Goal: Complete application form: Complete application form

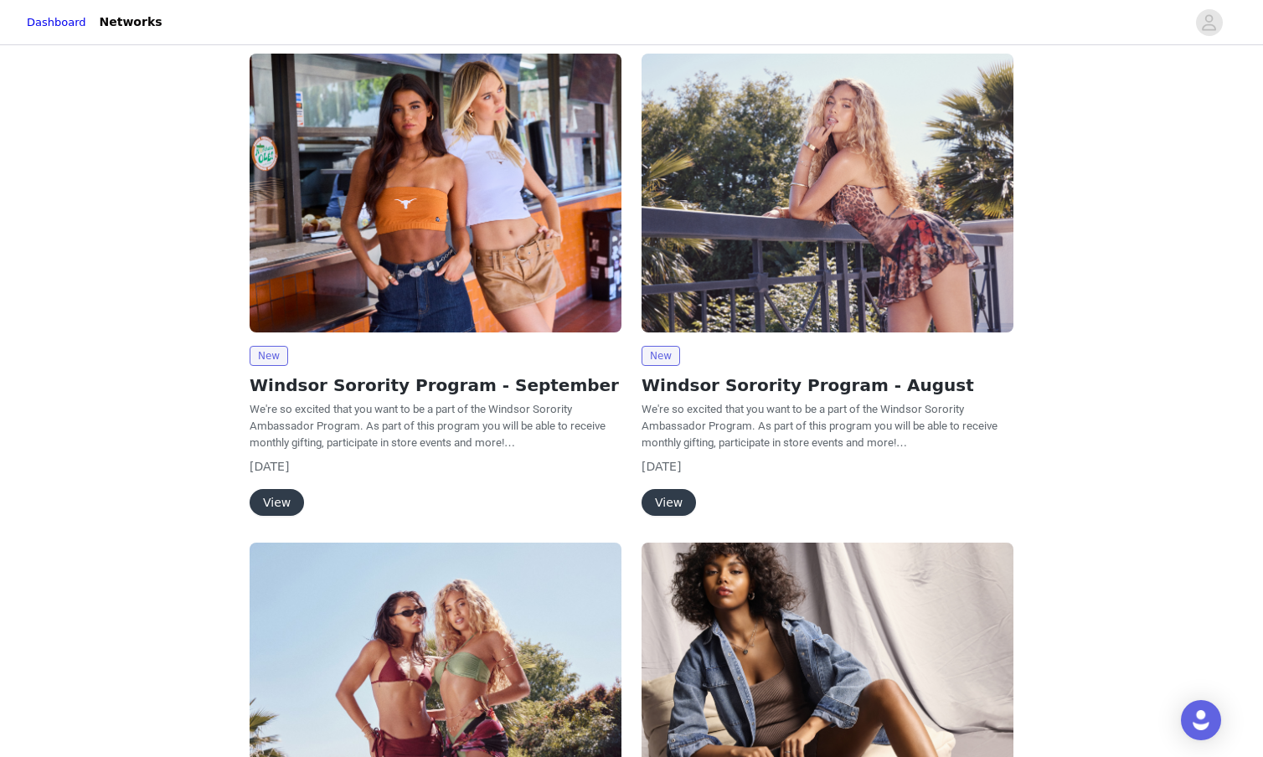
scroll to position [120, 0]
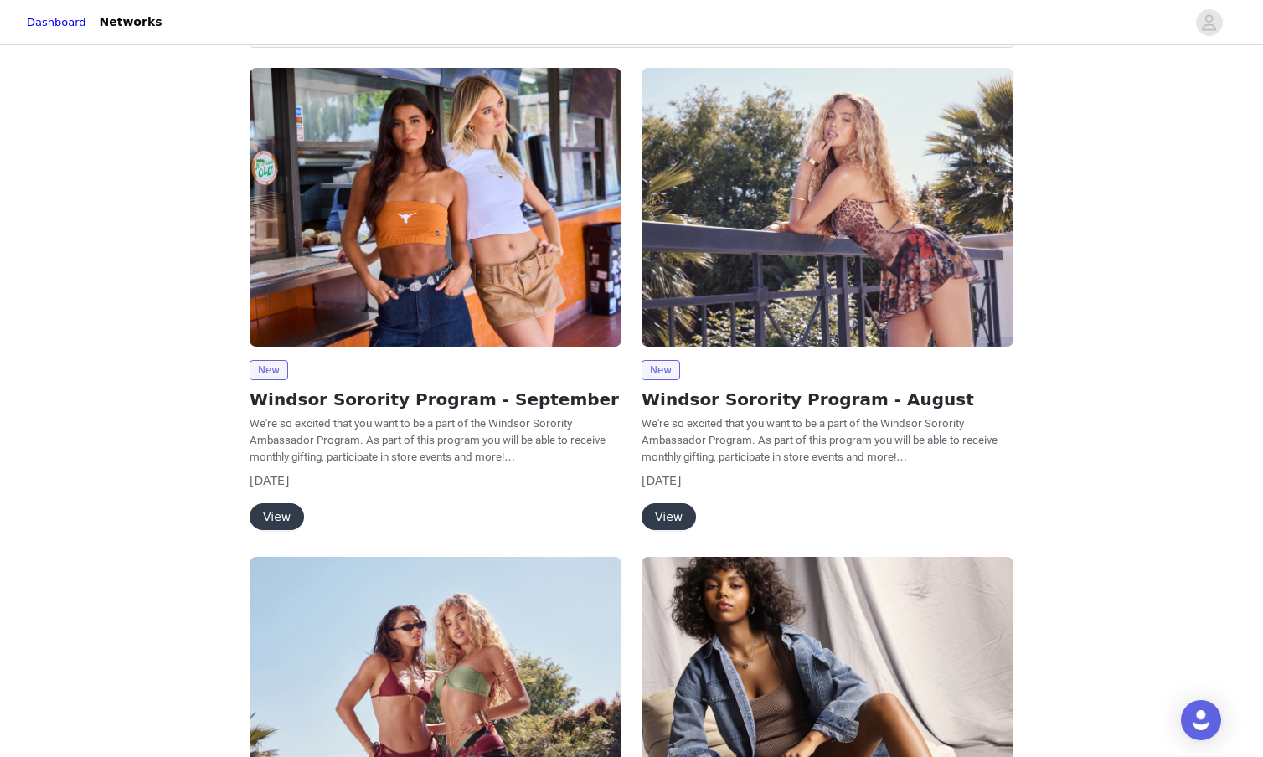
click at [286, 515] on button "View" at bounding box center [277, 516] width 54 height 27
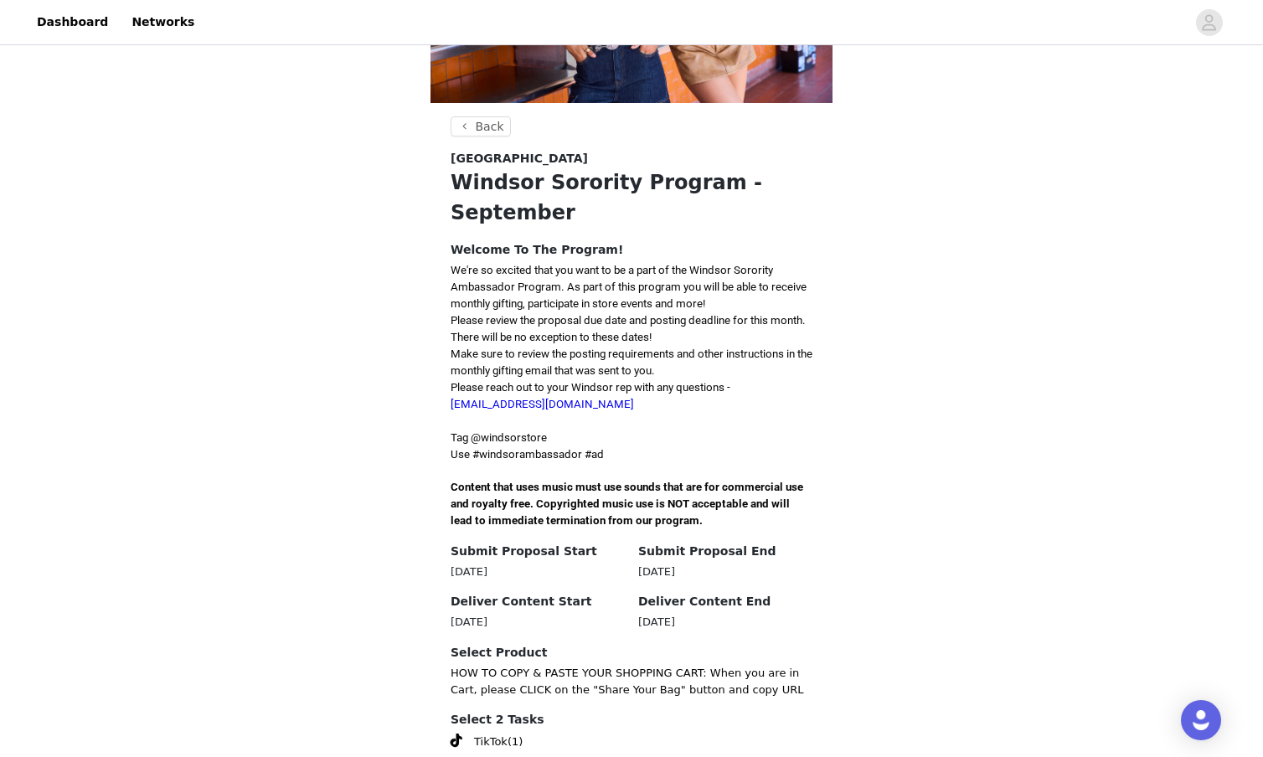
scroll to position [349, 0]
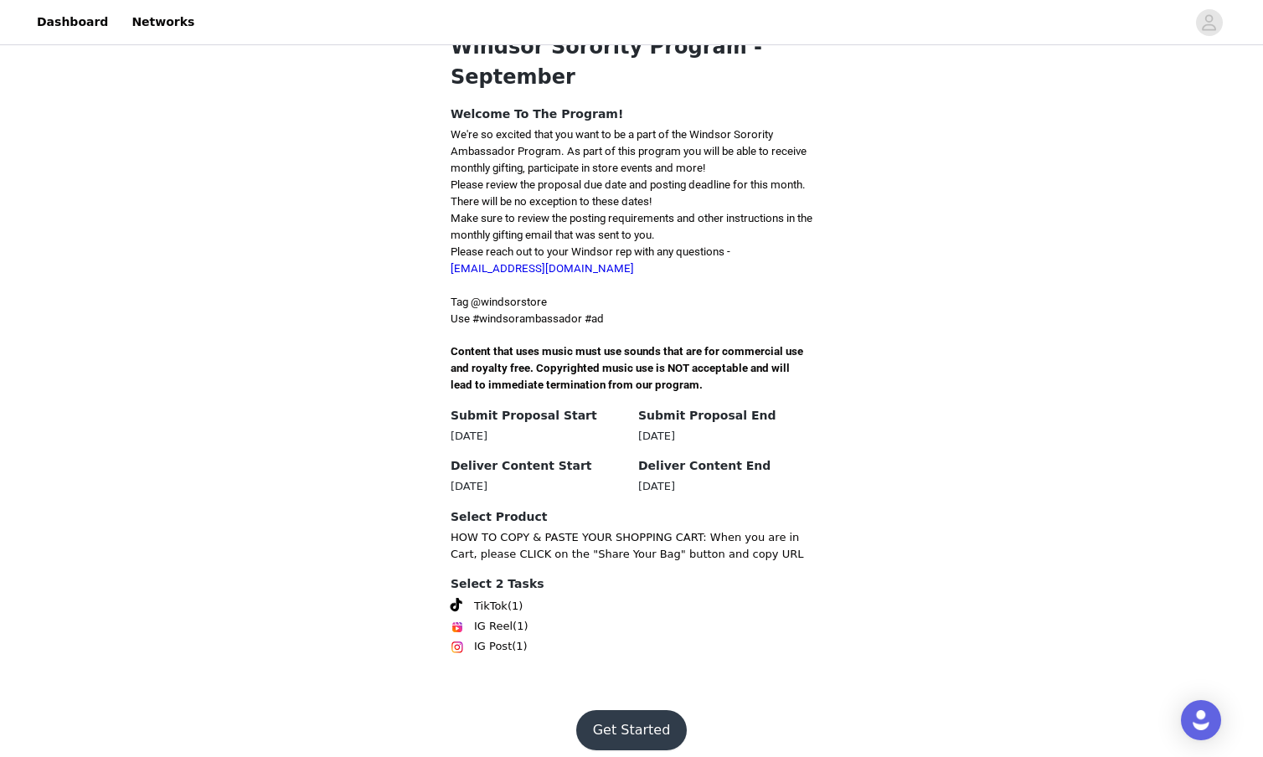
click at [616, 724] on button "Get Started" at bounding box center [631, 730] width 111 height 40
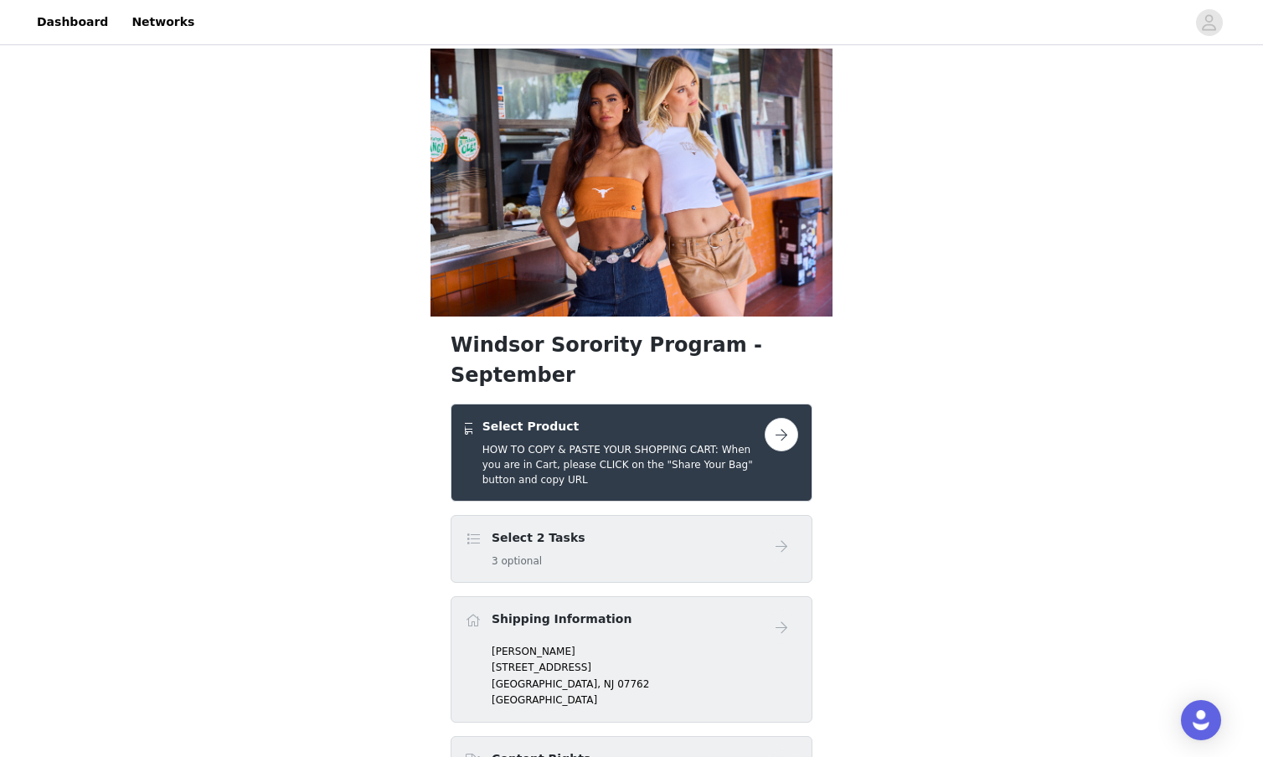
click at [775, 418] on button "button" at bounding box center [782, 435] width 34 height 34
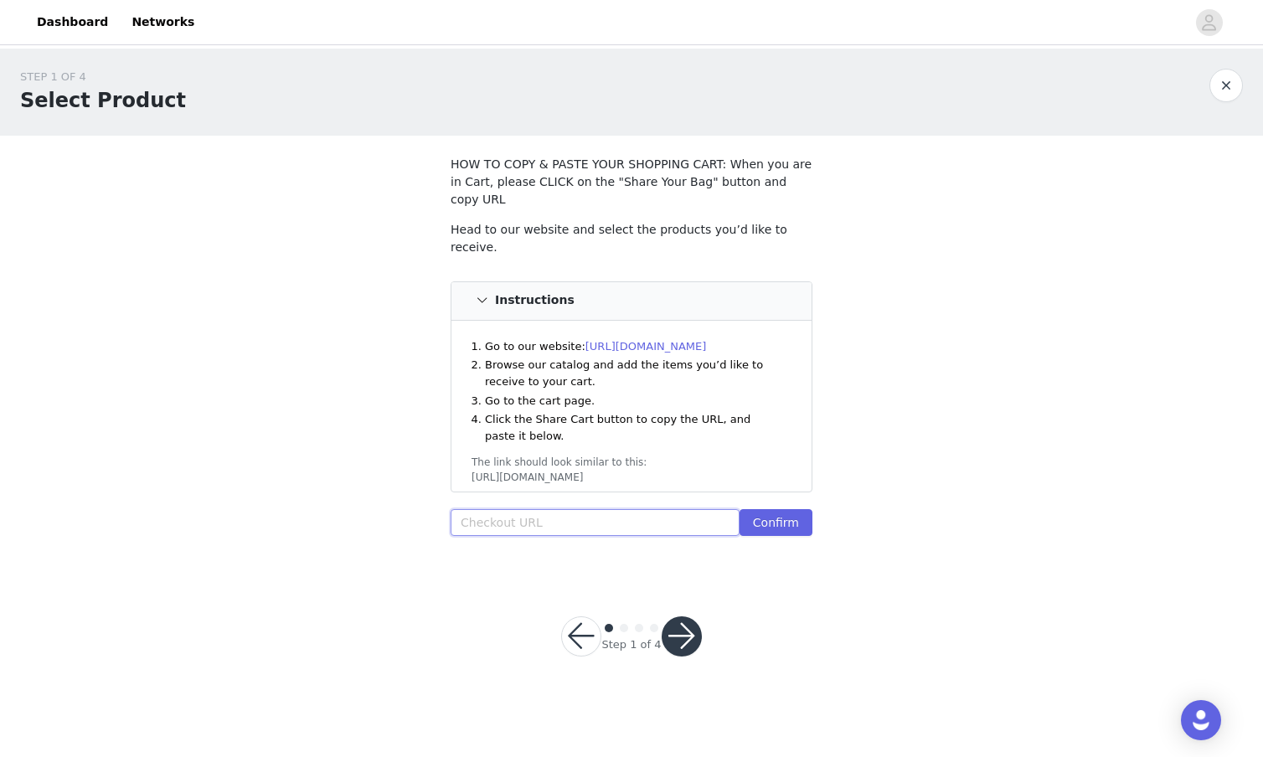
click at [567, 509] on input "text" at bounding box center [595, 522] width 289 height 27
paste input "[URL][DOMAIN_NAME]"
type input "[URL][DOMAIN_NAME]"
click at [802, 510] on button "Confirm" at bounding box center [776, 522] width 73 height 27
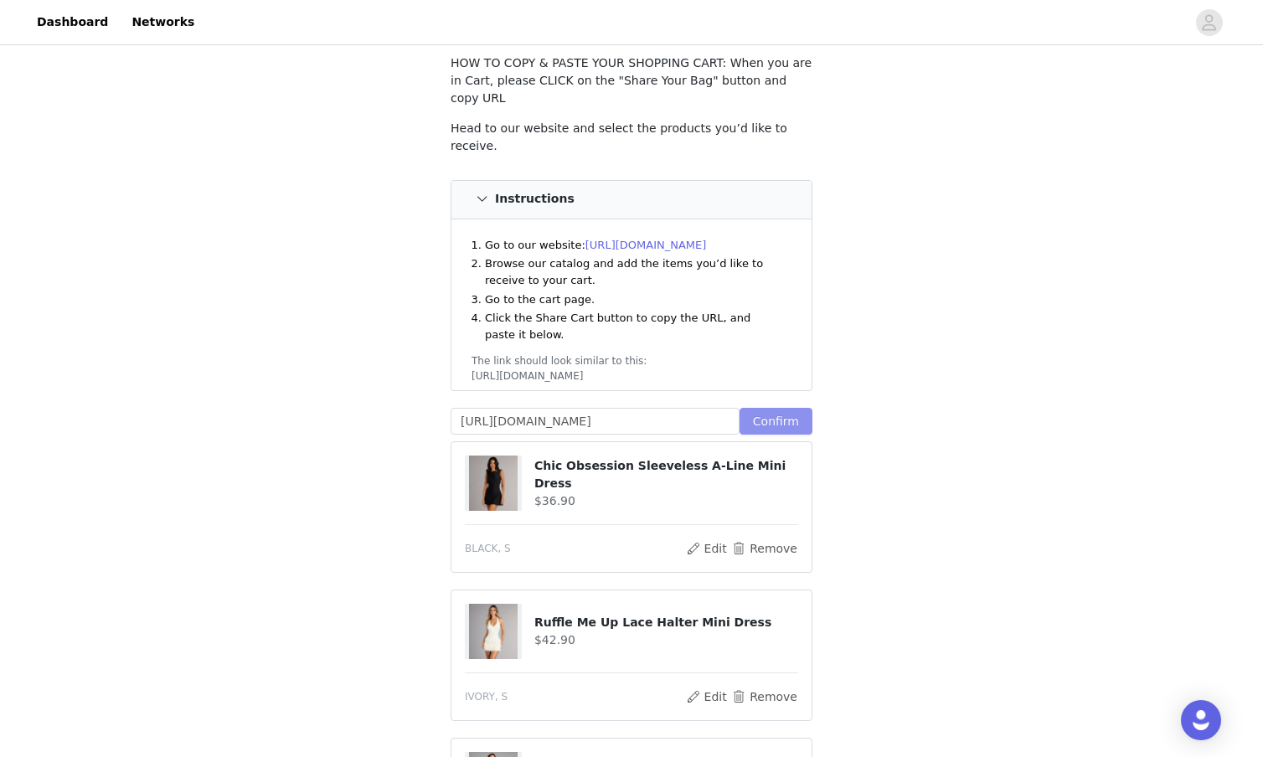
scroll to position [328, 0]
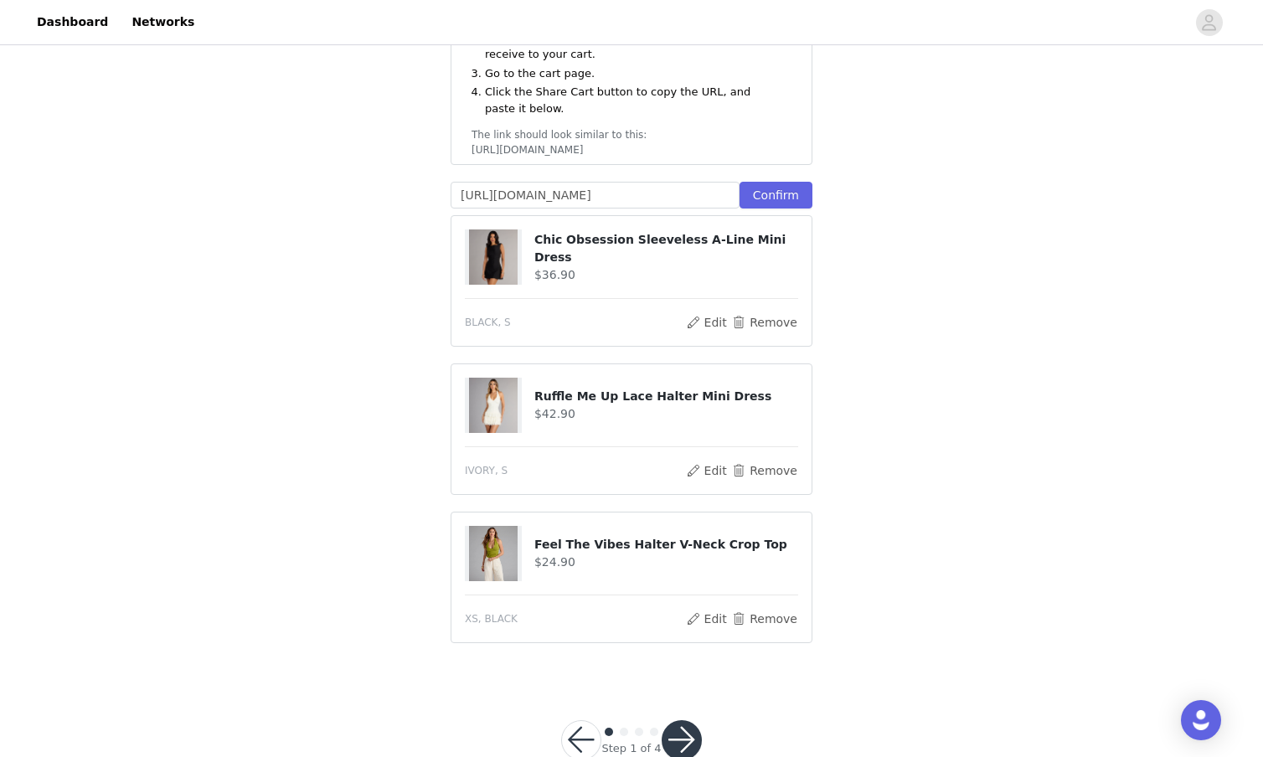
click at [677, 720] on button "button" at bounding box center [682, 740] width 40 height 40
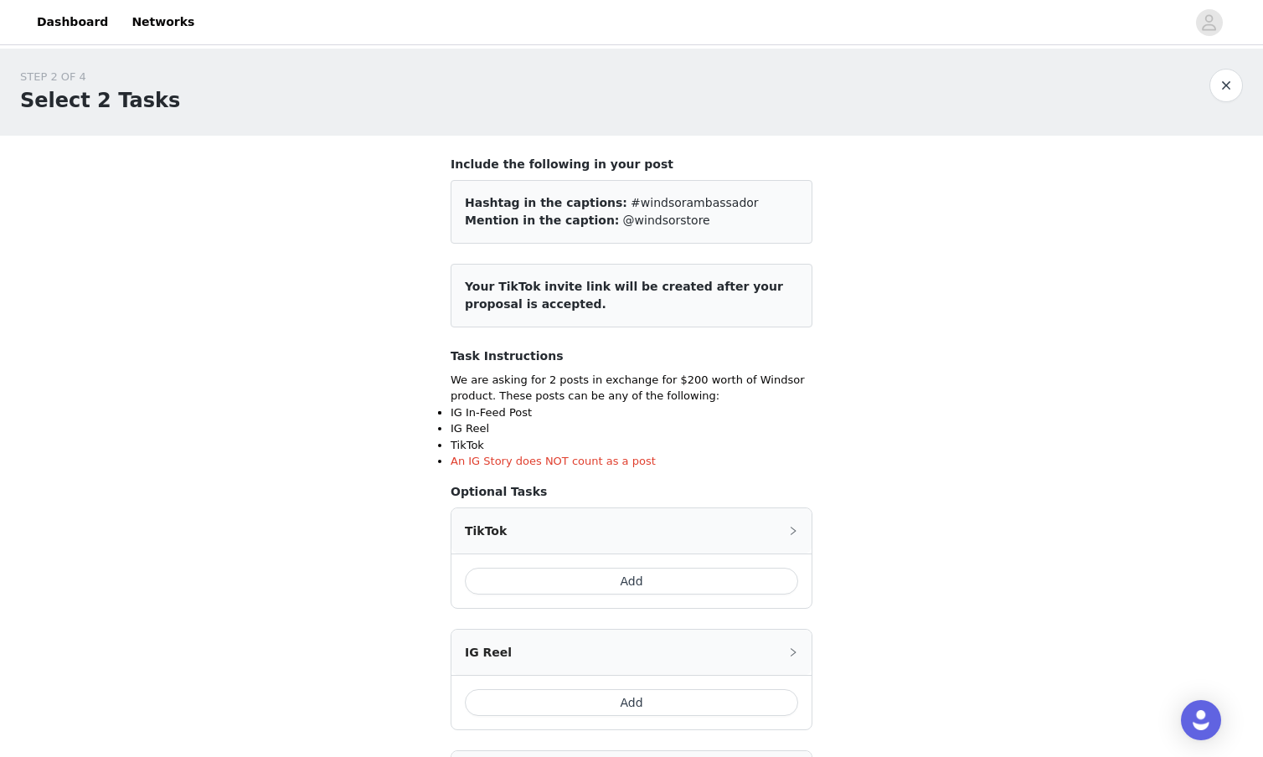
click at [1219, 85] on button "button" at bounding box center [1227, 86] width 34 height 34
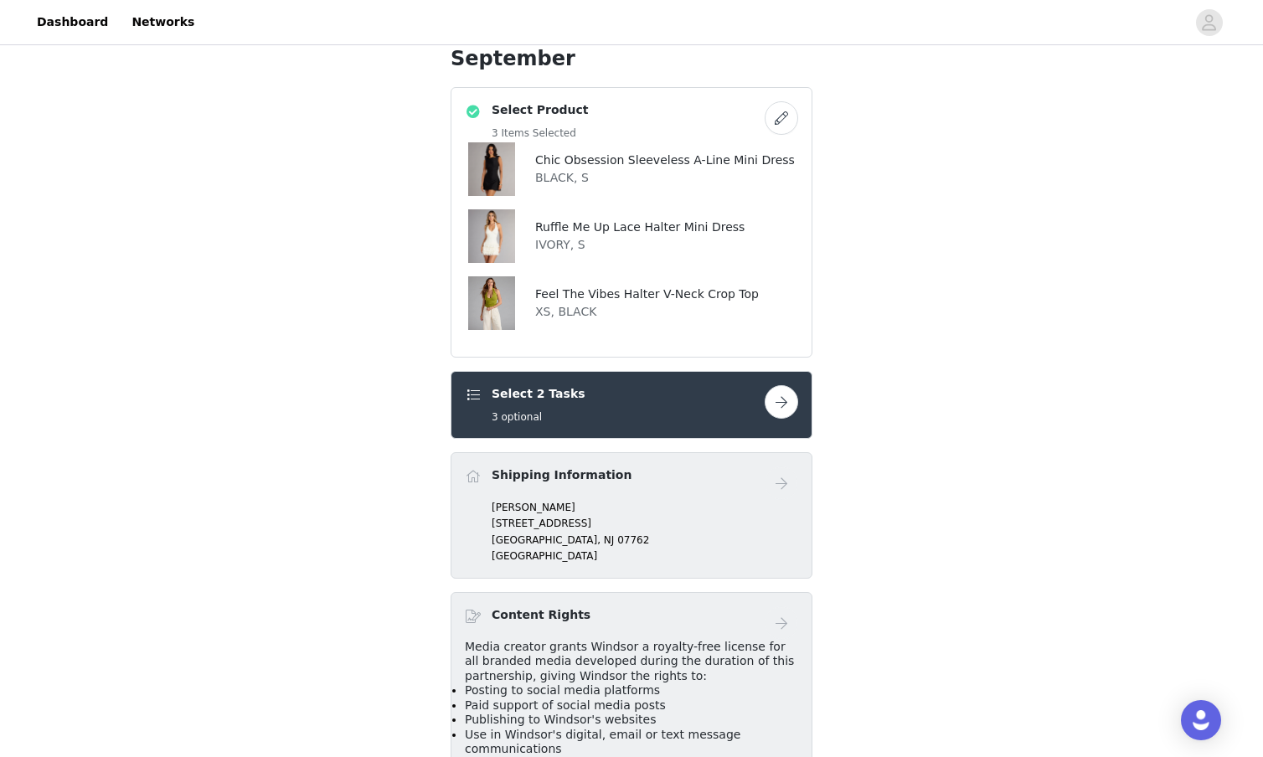
scroll to position [343, 0]
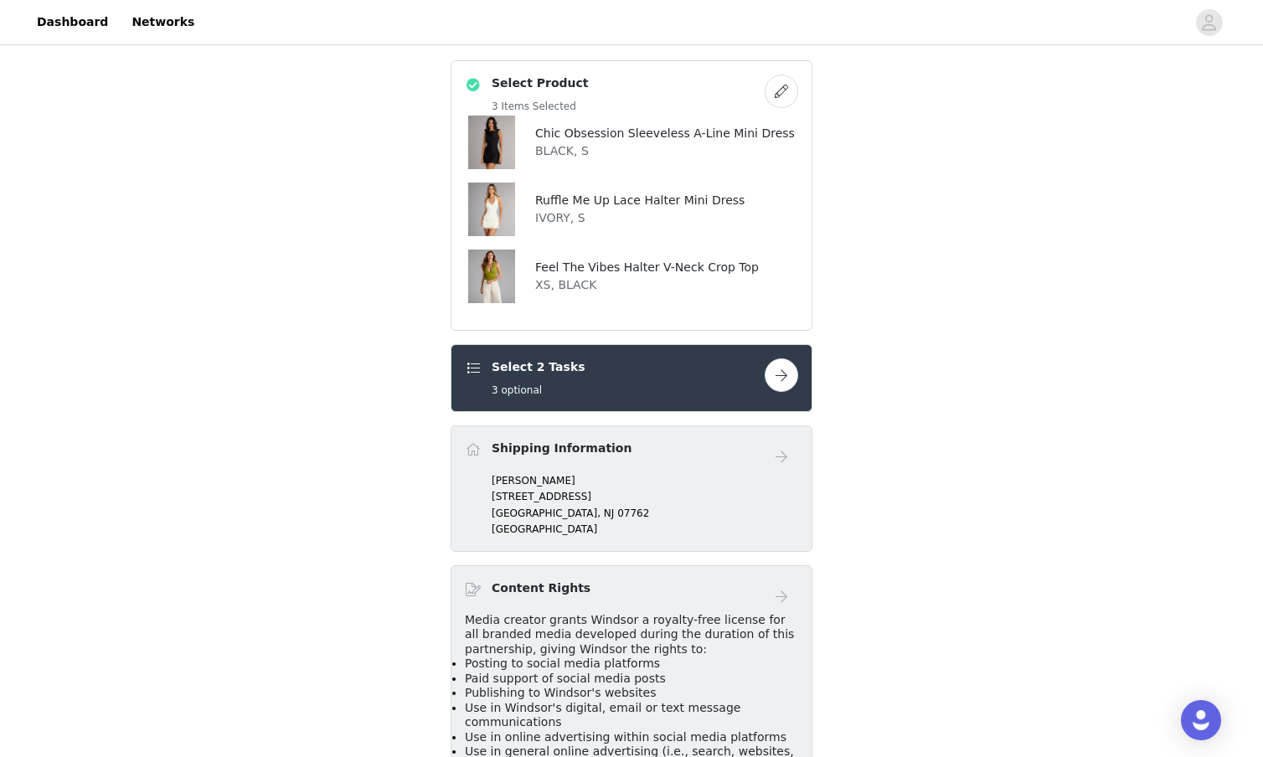
click at [777, 75] on button "button" at bounding box center [782, 92] width 34 height 34
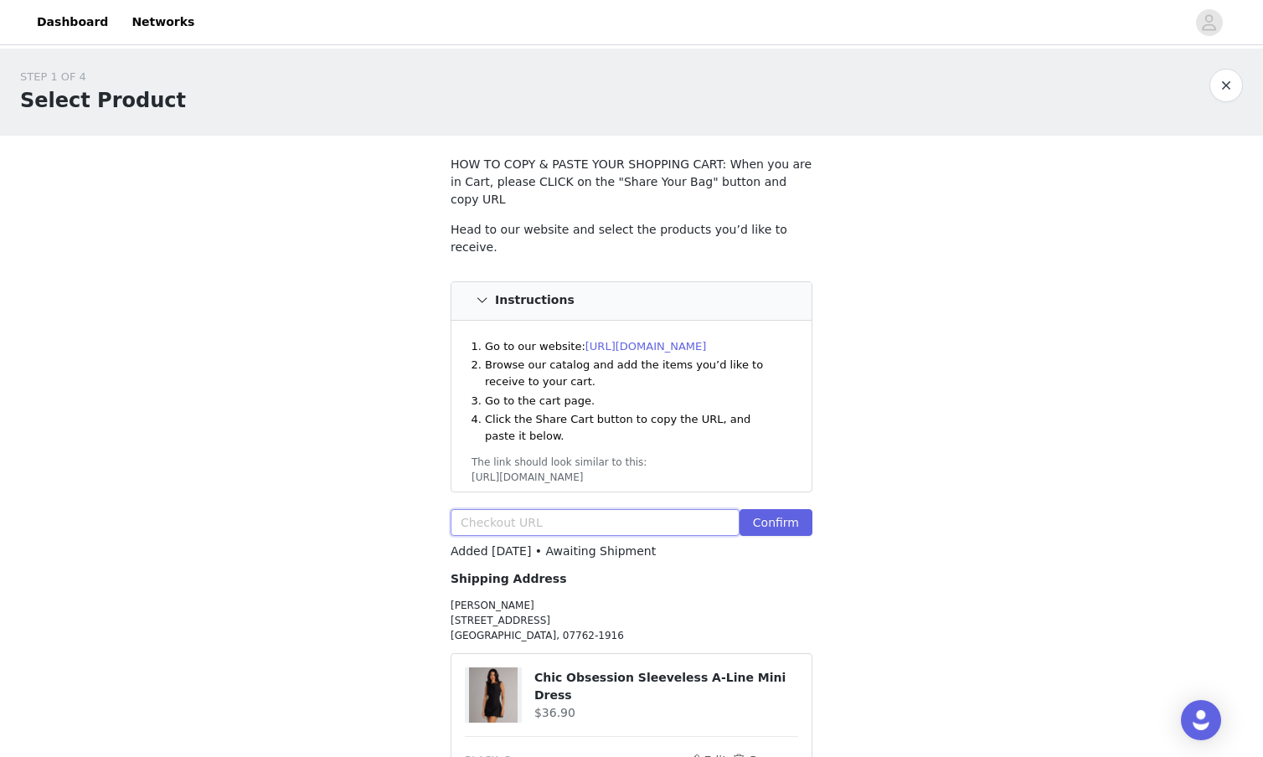
click at [591, 509] on input "text" at bounding box center [595, 522] width 289 height 27
paste input "[URL][DOMAIN_NAME]"
type input "[URL][DOMAIN_NAME]"
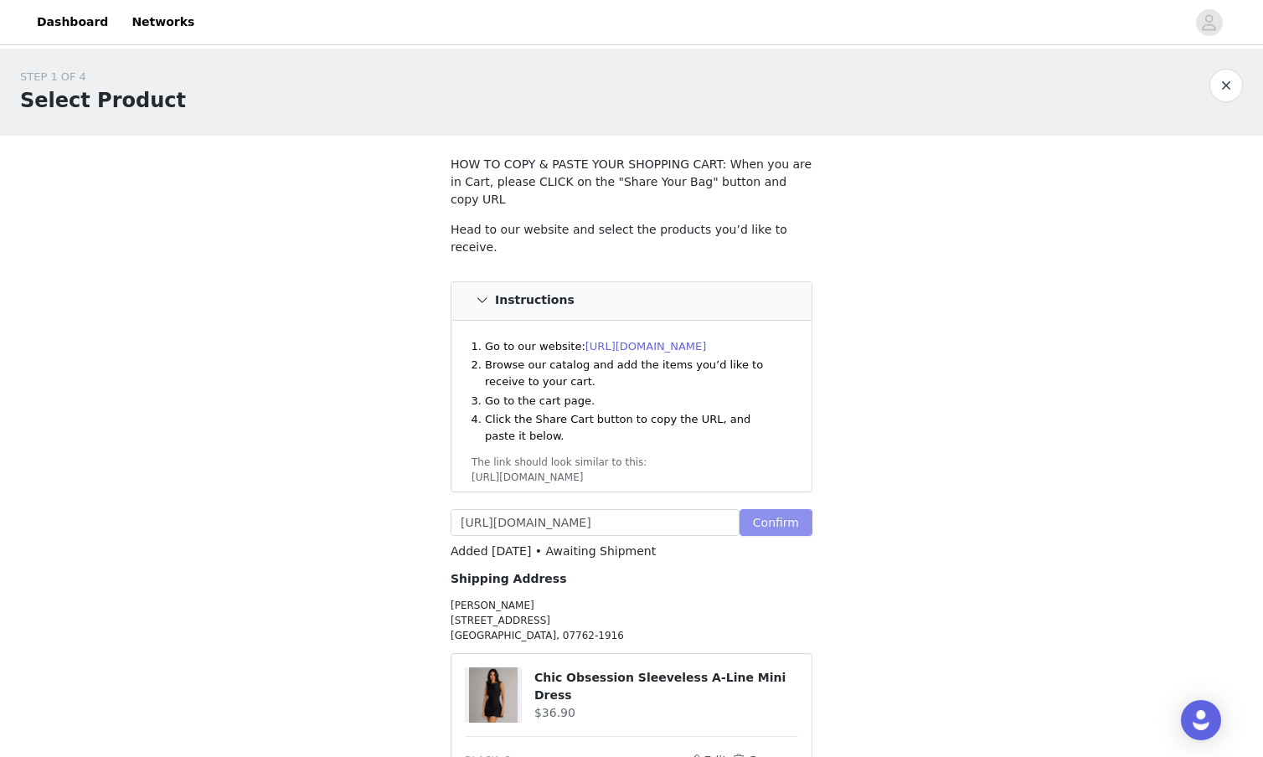
click at [767, 509] on button "Confirm" at bounding box center [776, 522] width 73 height 27
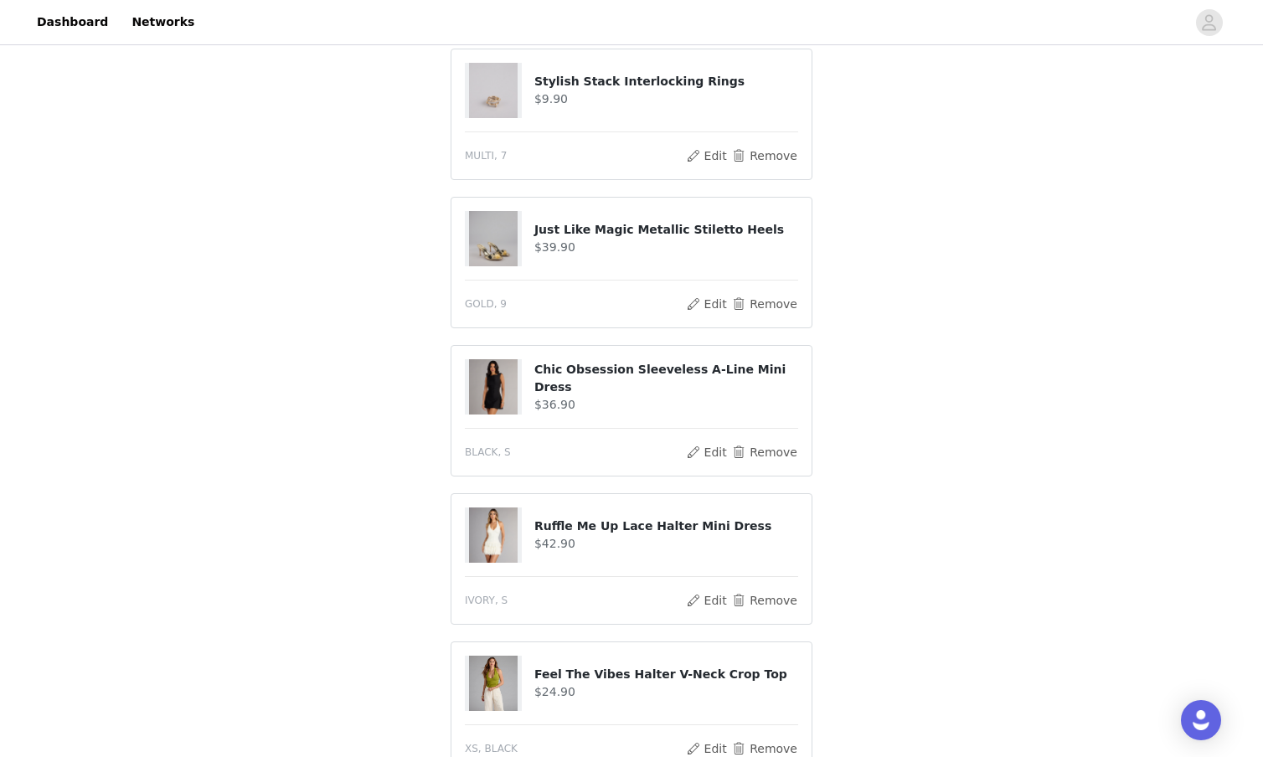
scroll to position [1055, 0]
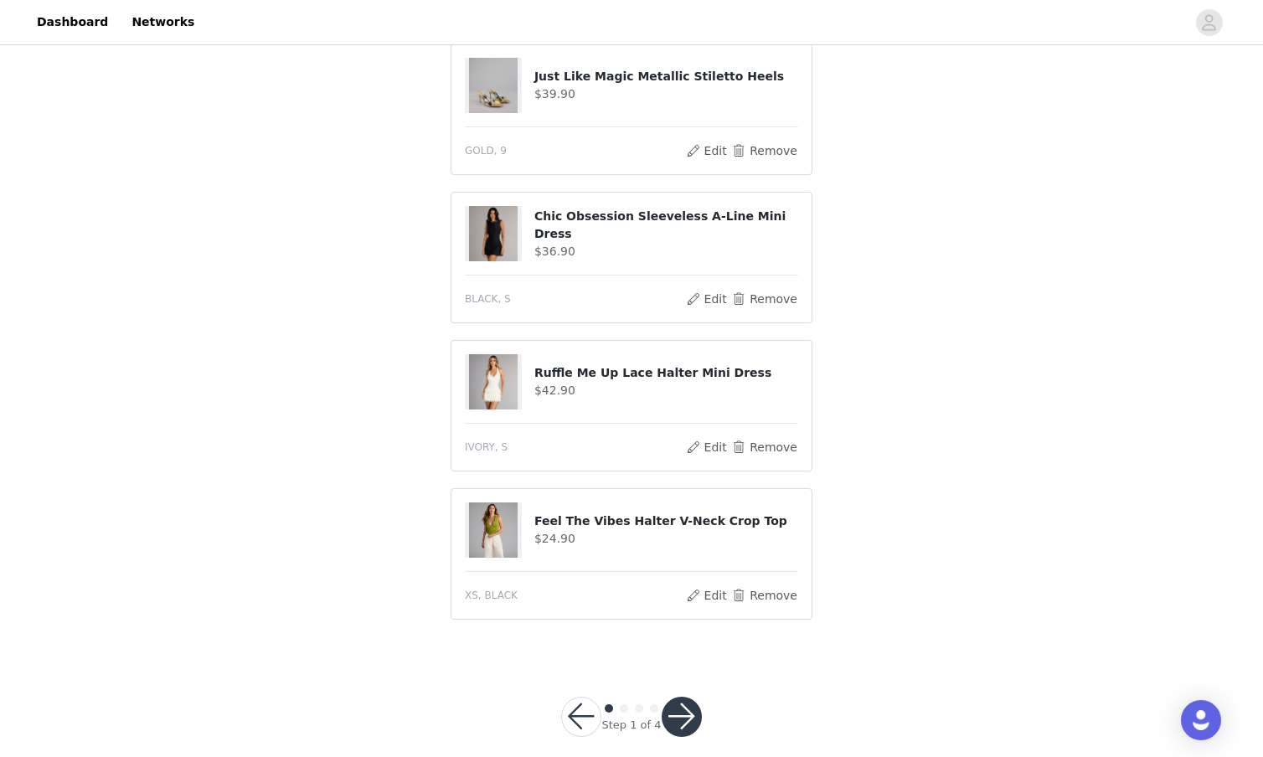
click at [680, 697] on button "button" at bounding box center [682, 717] width 40 height 40
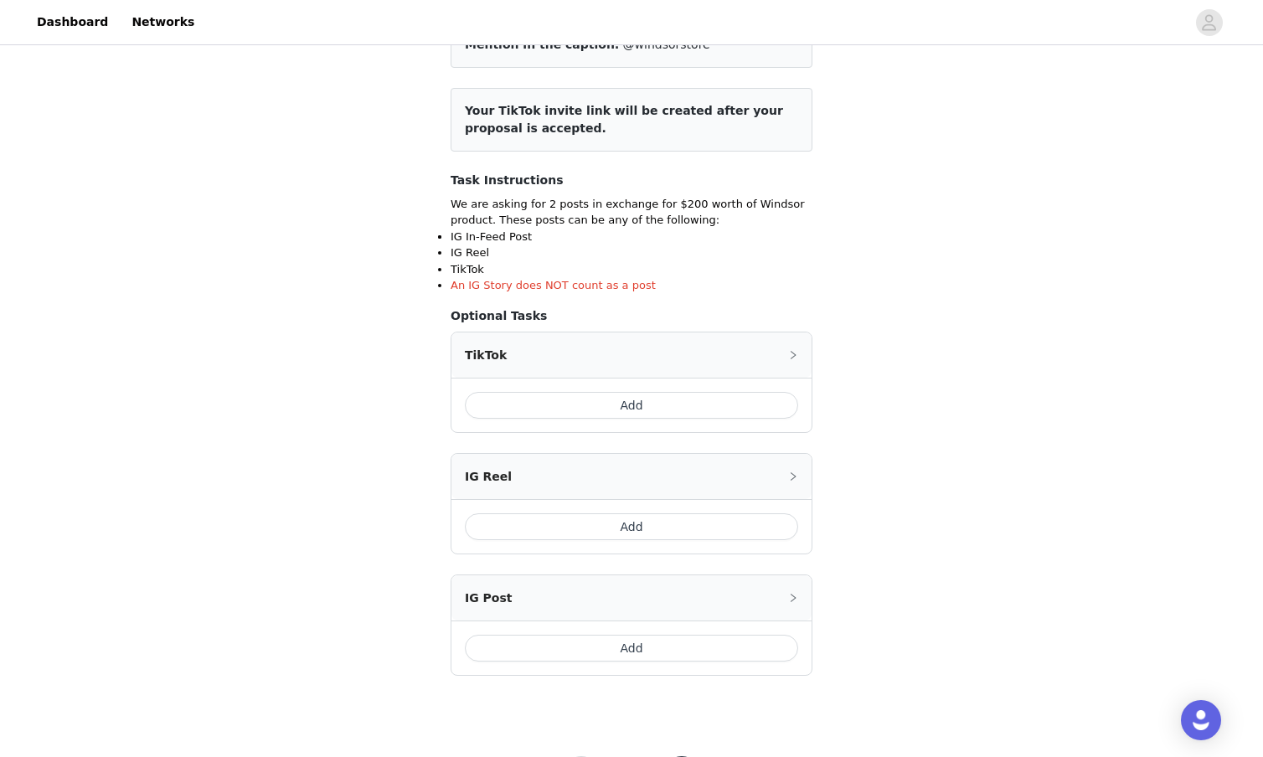
scroll to position [255, 0]
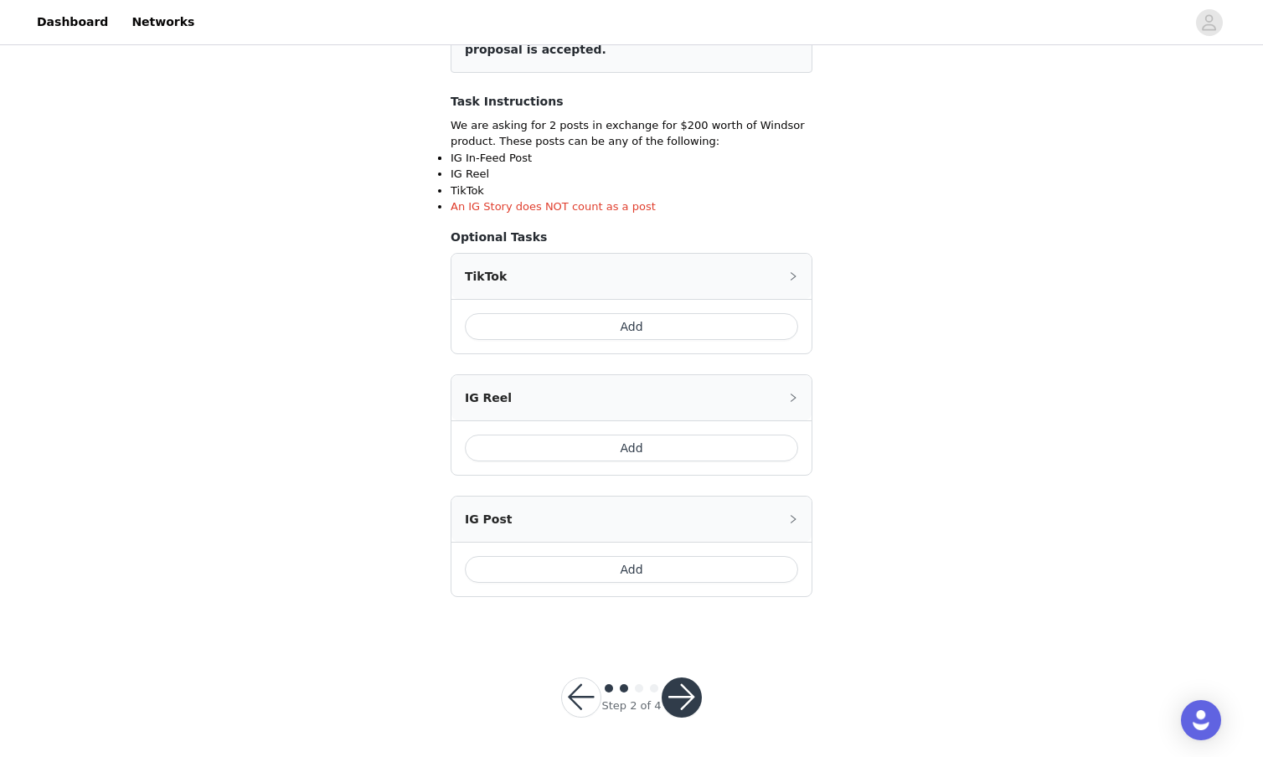
click at [733, 321] on button "Add" at bounding box center [631, 326] width 333 height 27
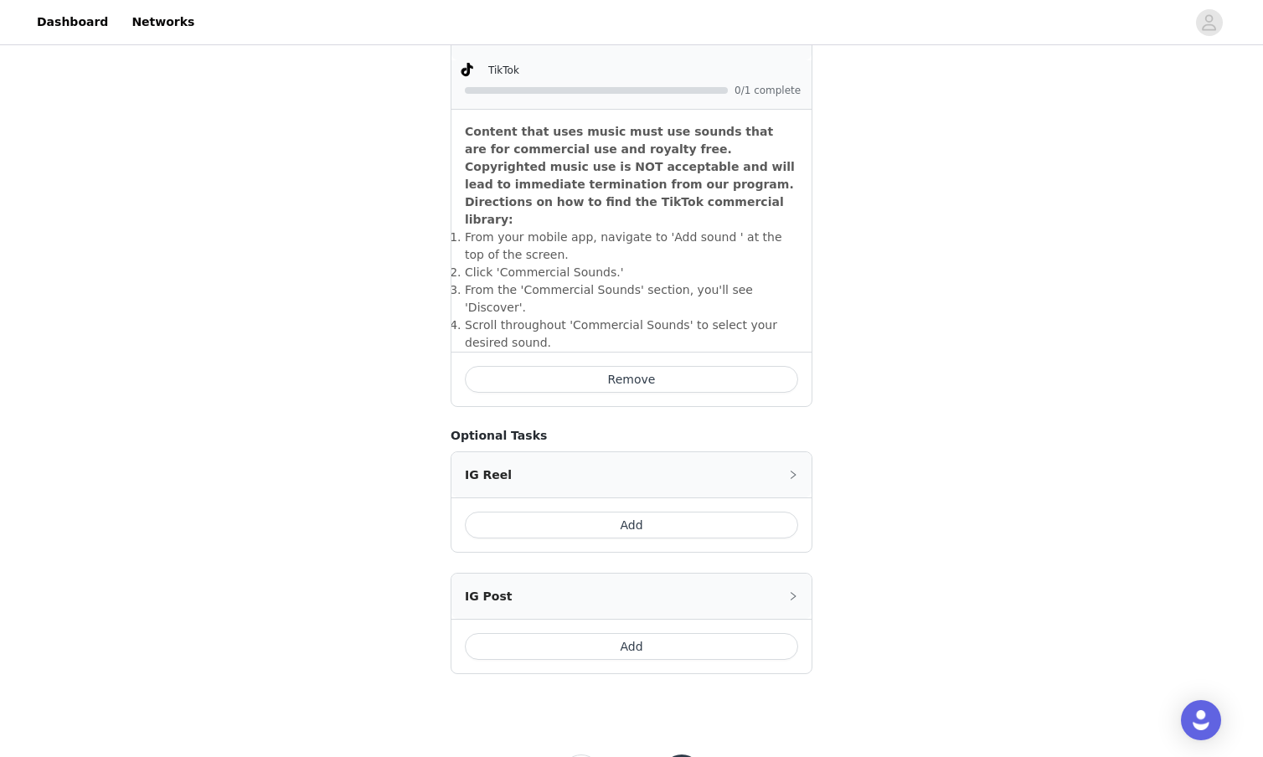
scroll to position [498, 0]
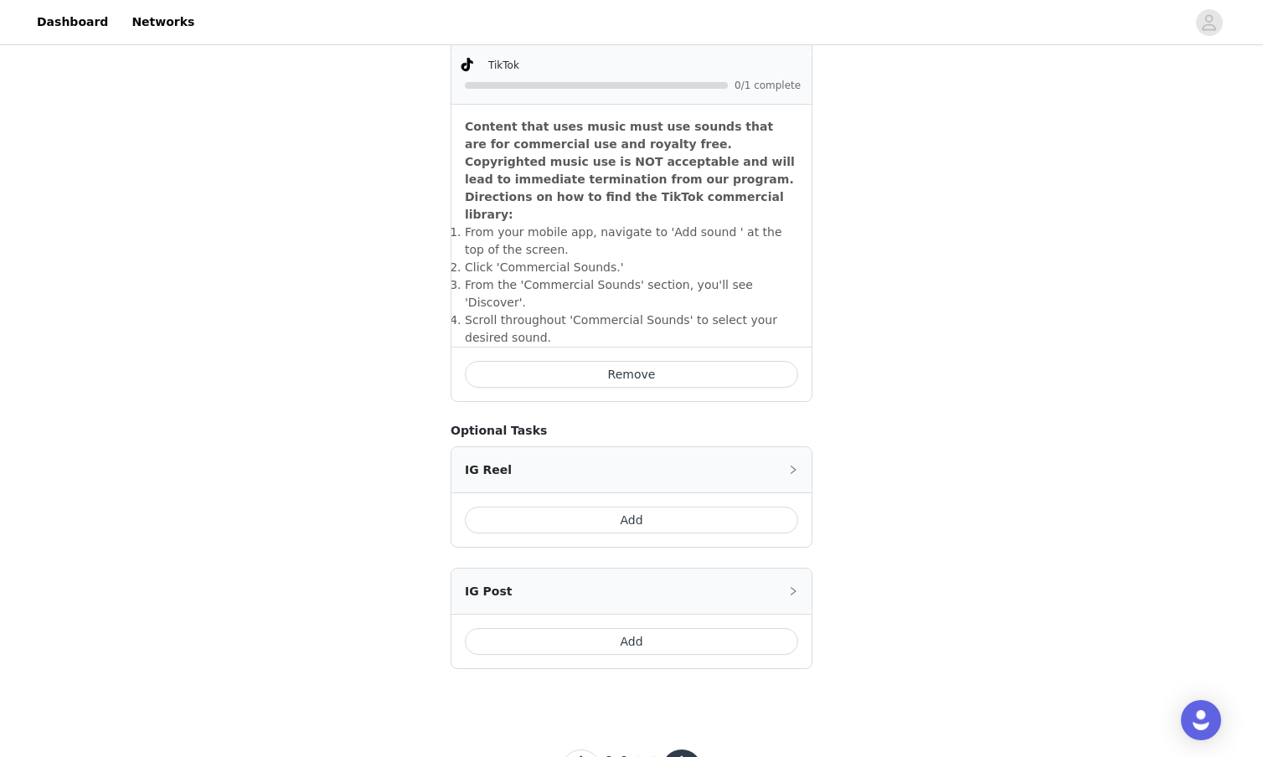
click at [725, 507] on button "Add" at bounding box center [631, 520] width 333 height 27
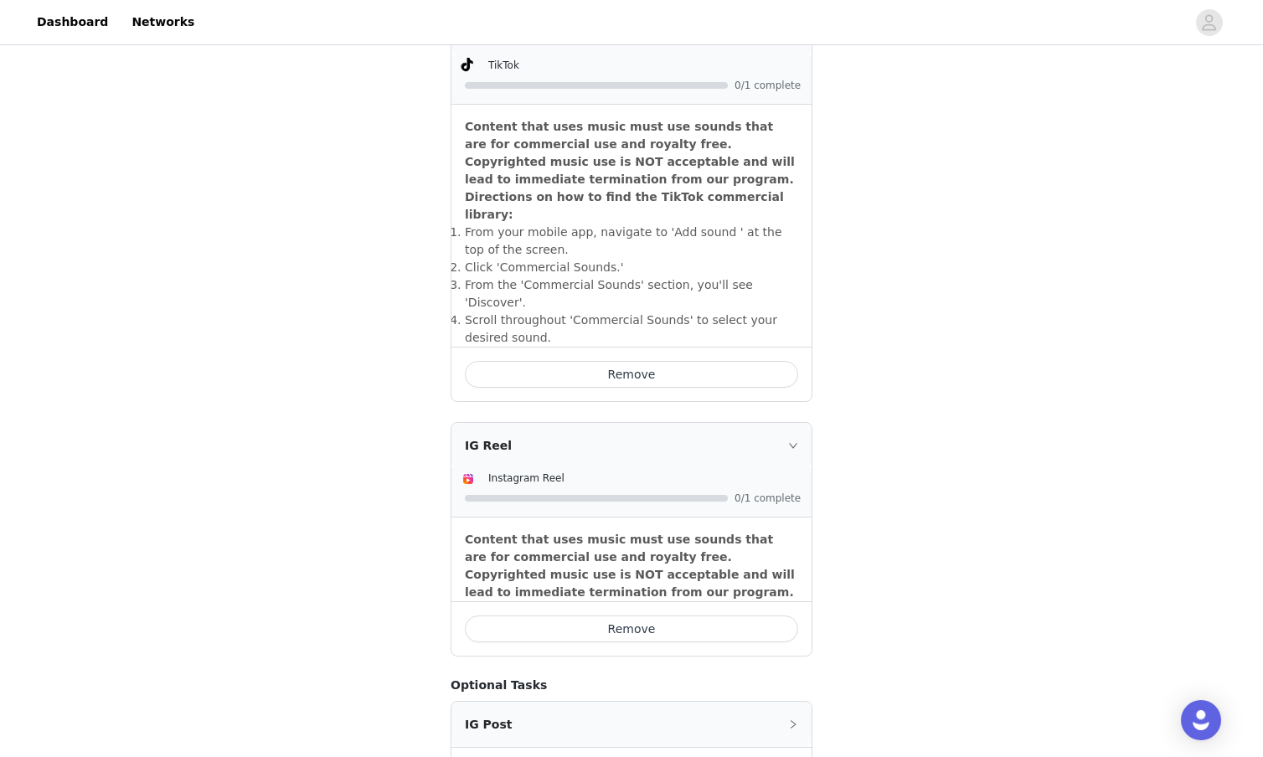
click at [865, 394] on div "STEP 2 OF 4 Select 2 Tasks Include the following in your post Hashtag in the ca…" at bounding box center [631, 196] width 1263 height 1293
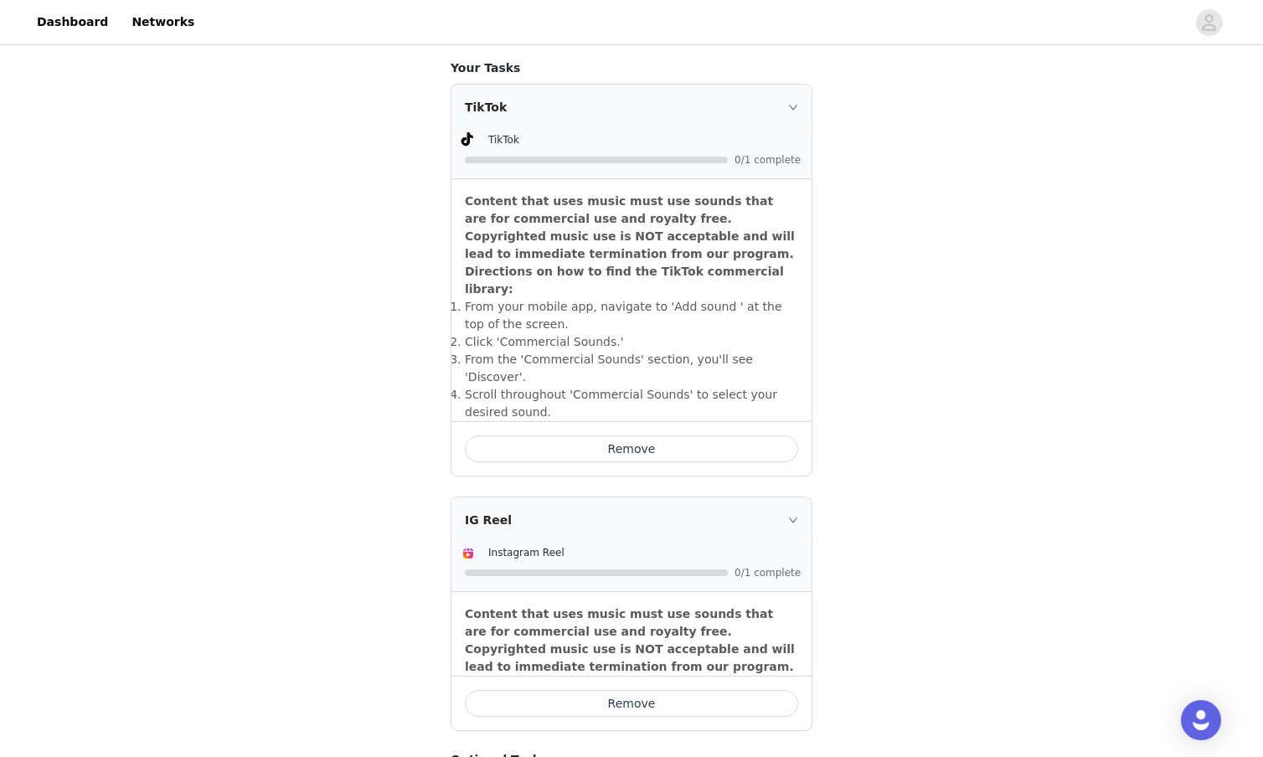
scroll to position [668, 0]
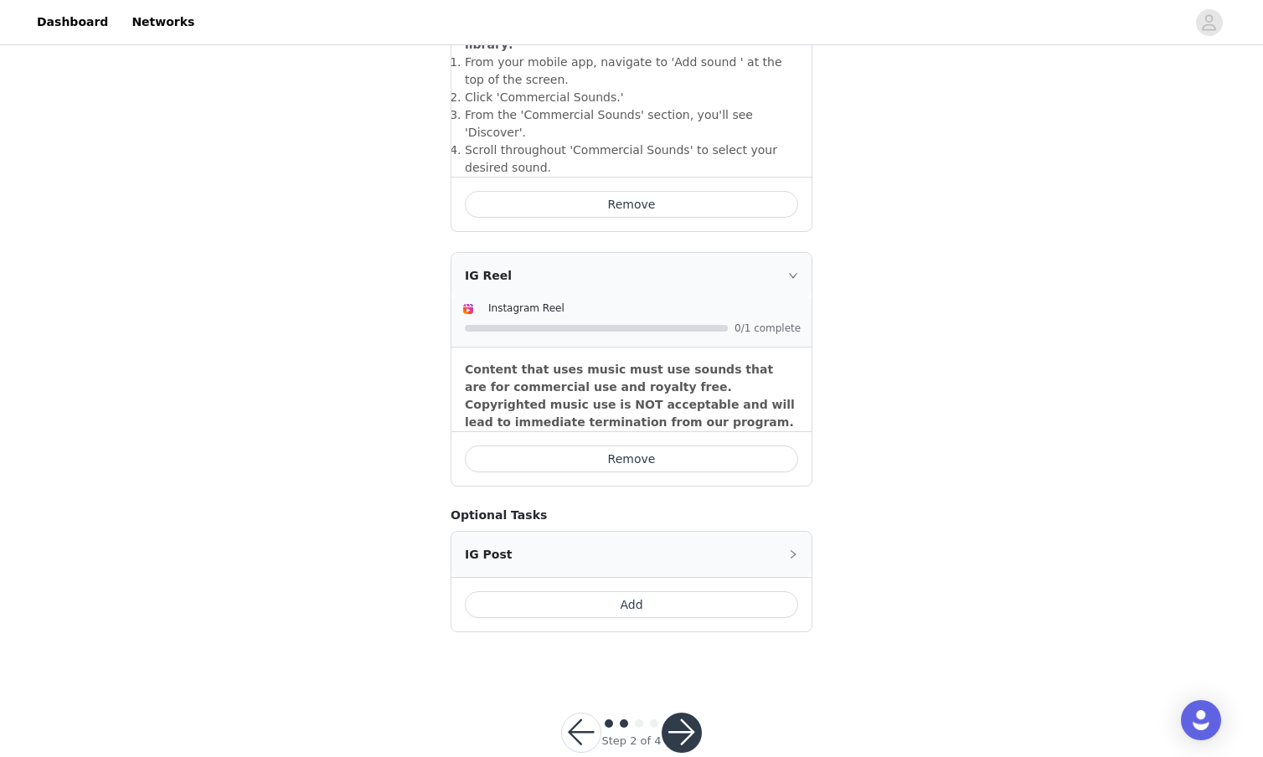
click at [675, 713] on button "button" at bounding box center [682, 733] width 40 height 40
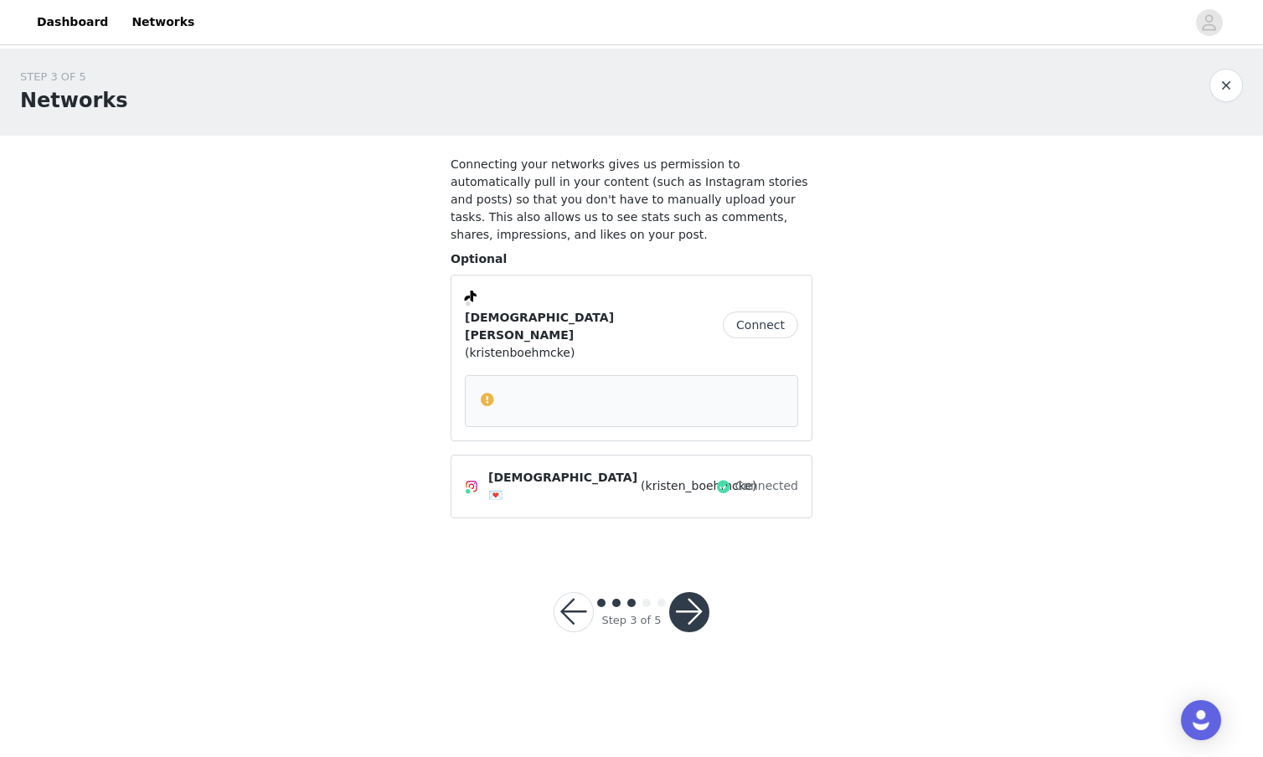
click at [755, 316] on div "[DEMOGRAPHIC_DATA][PERSON_NAME] (kristenboehmcke) Connect" at bounding box center [631, 358] width 333 height 138
click at [761, 312] on button "Connect" at bounding box center [760, 325] width 75 height 27
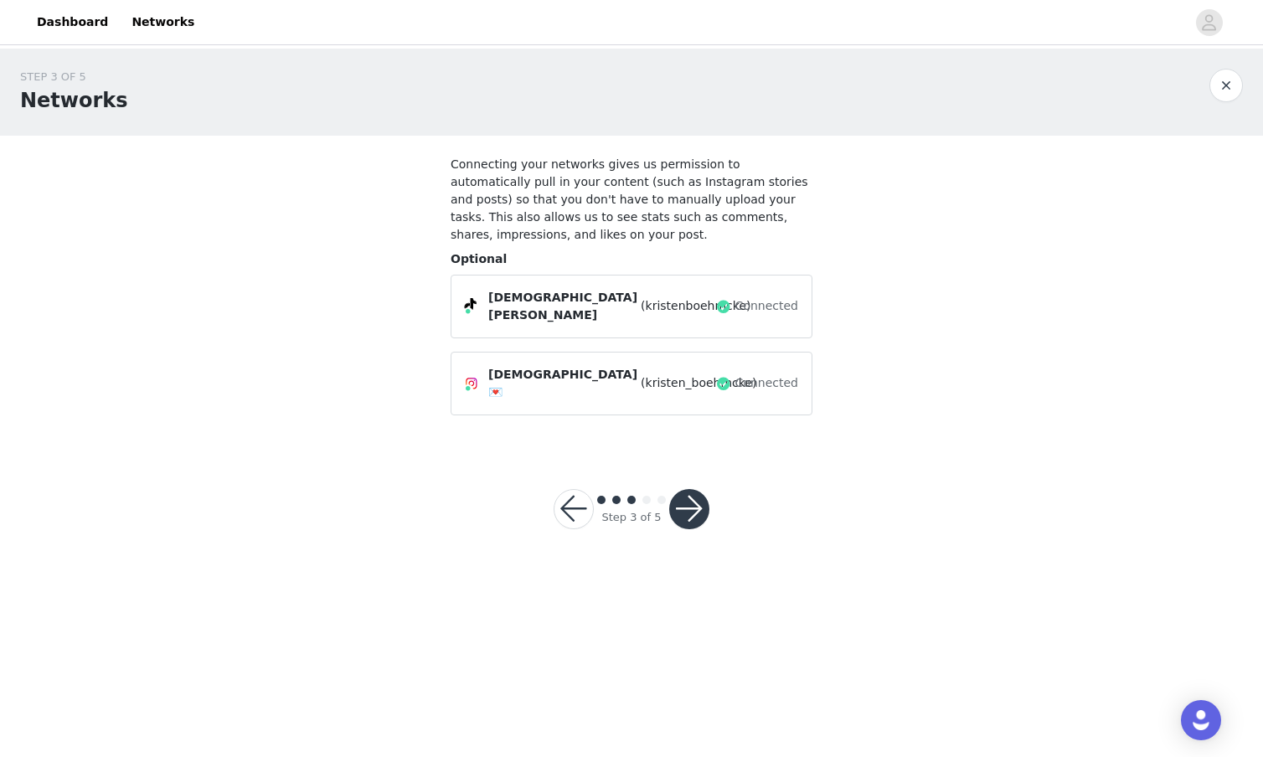
click at [687, 496] on button "button" at bounding box center [689, 509] width 40 height 40
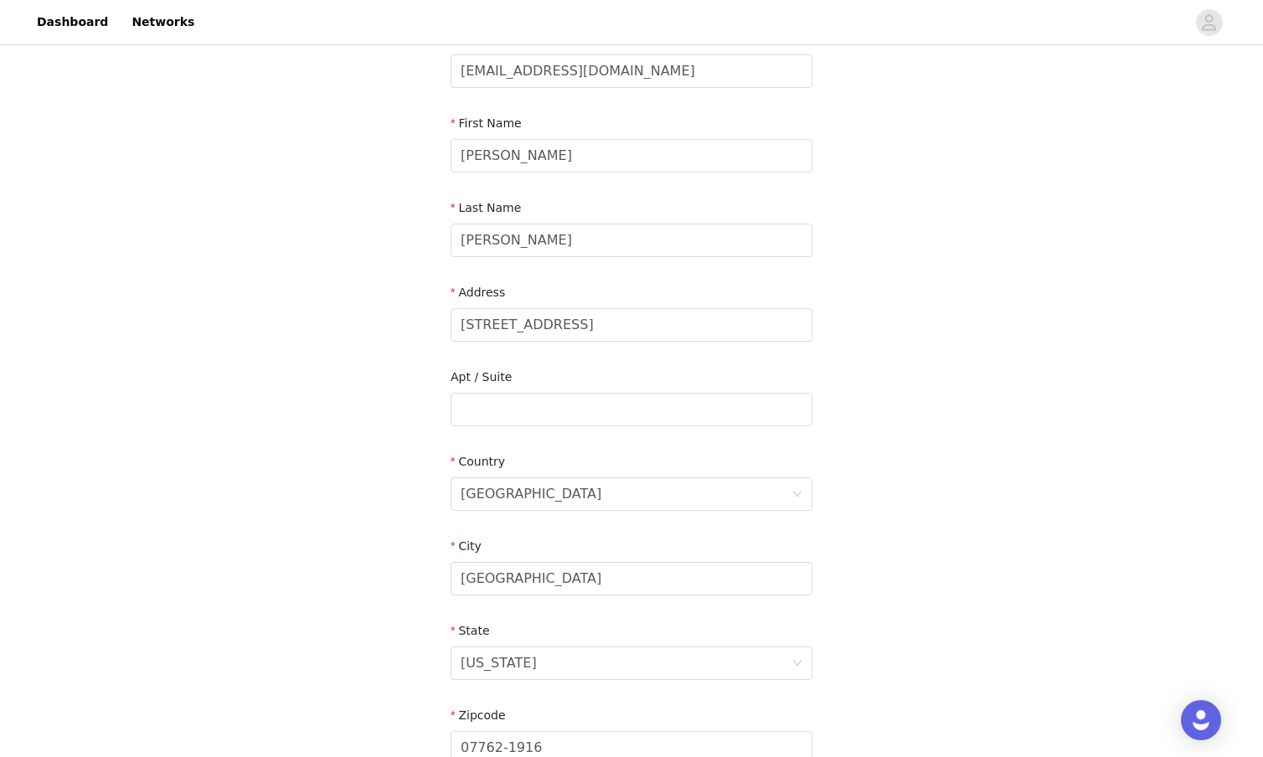
scroll to position [126, 0]
click at [589, 328] on input "[STREET_ADDRESS]" at bounding box center [632, 324] width 362 height 34
type input "8"
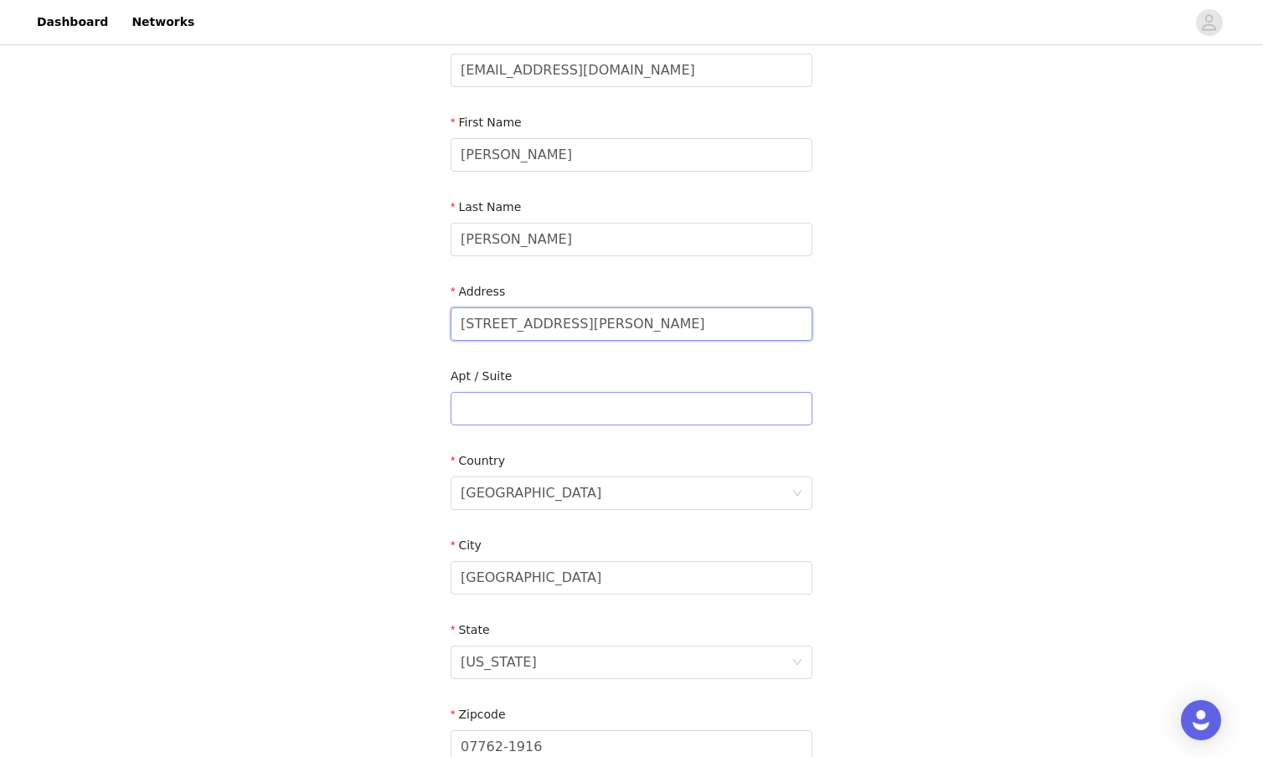
type input "[STREET_ADDRESS][PERSON_NAME]"
click at [581, 399] on input "text" at bounding box center [632, 409] width 362 height 34
type input "809-B"
click at [538, 575] on input "[GEOGRAPHIC_DATA]" at bounding box center [632, 578] width 362 height 34
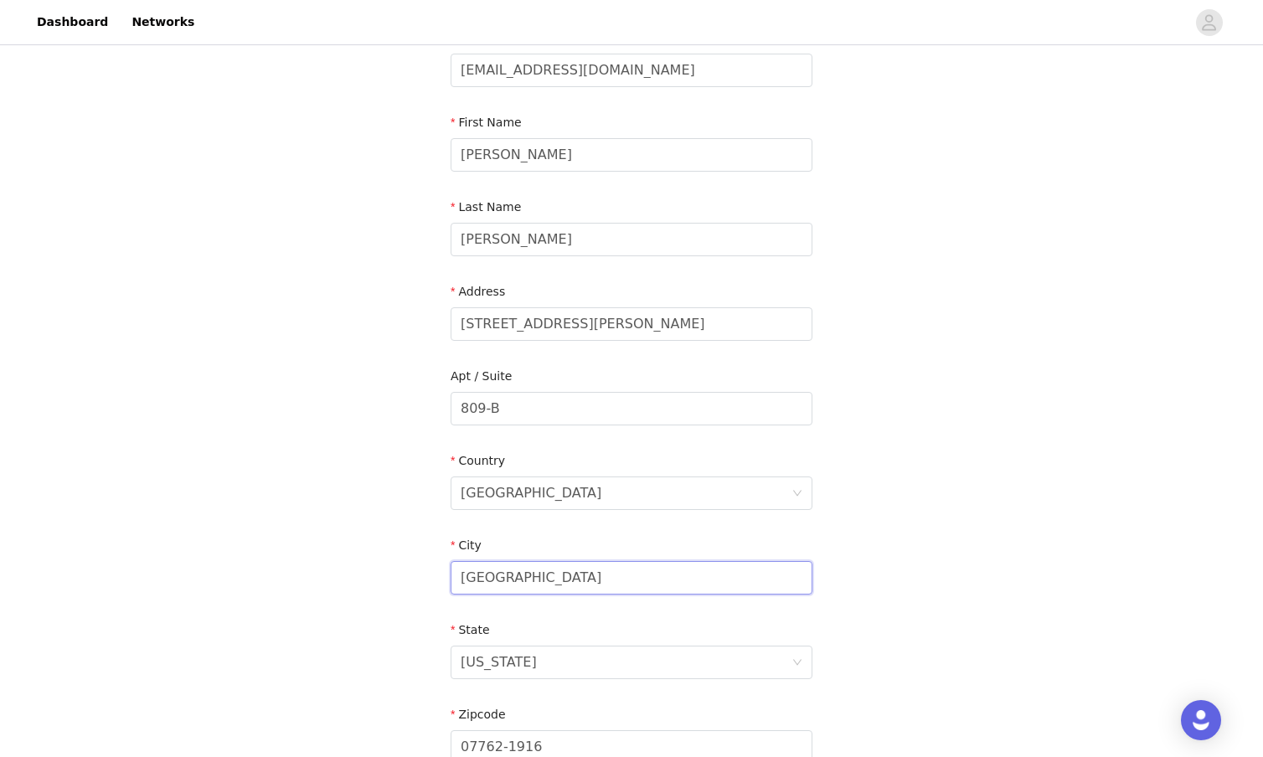
click at [538, 575] on input "[GEOGRAPHIC_DATA]" at bounding box center [632, 578] width 362 height 34
type input "Clemson"
click at [539, 667] on div "[US_STATE]" at bounding box center [626, 663] width 331 height 32
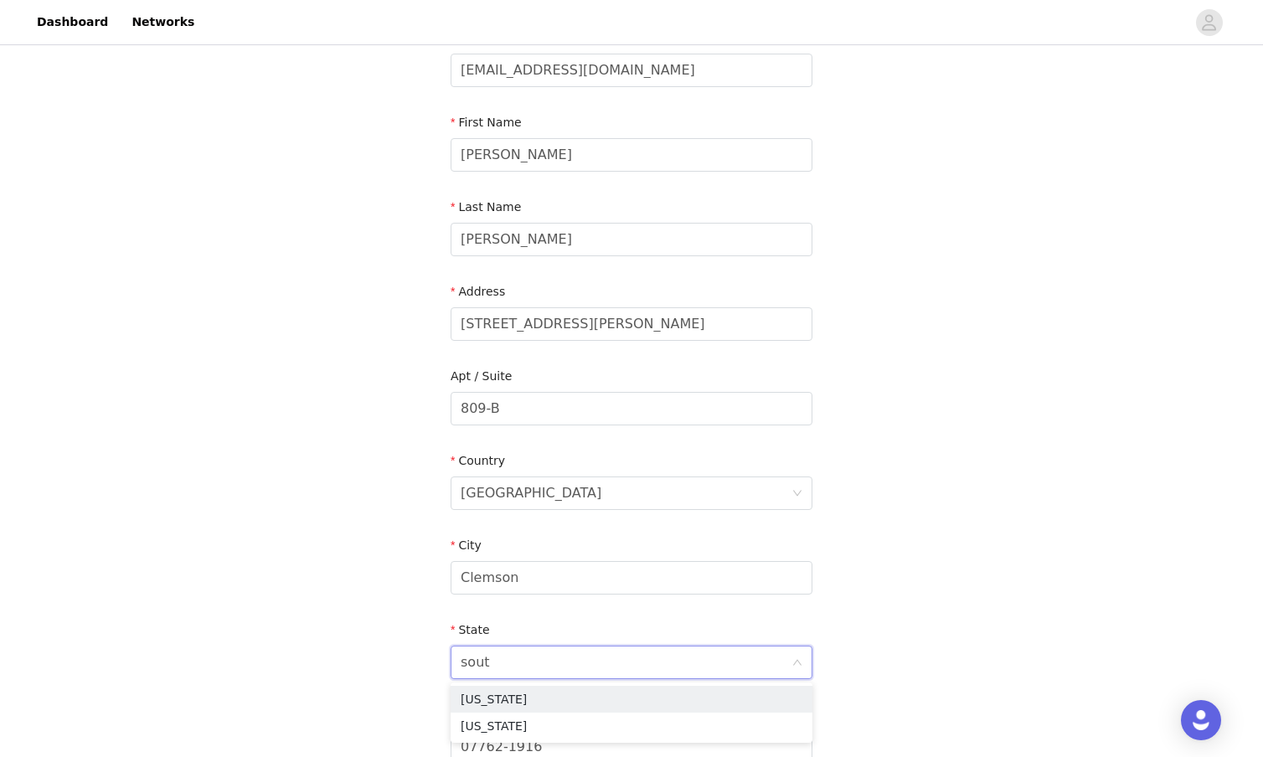
type input "south"
click at [535, 696] on li "[US_STATE]" at bounding box center [632, 699] width 362 height 27
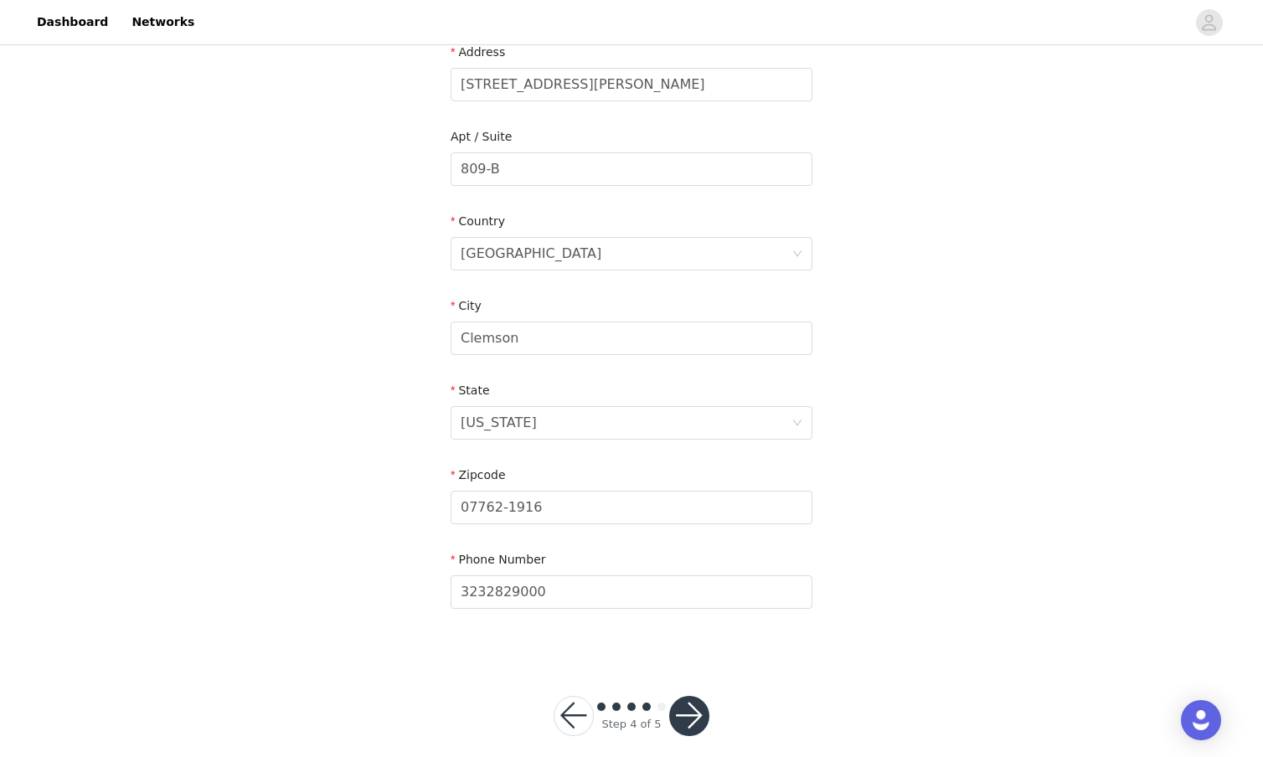
scroll to position [376, 0]
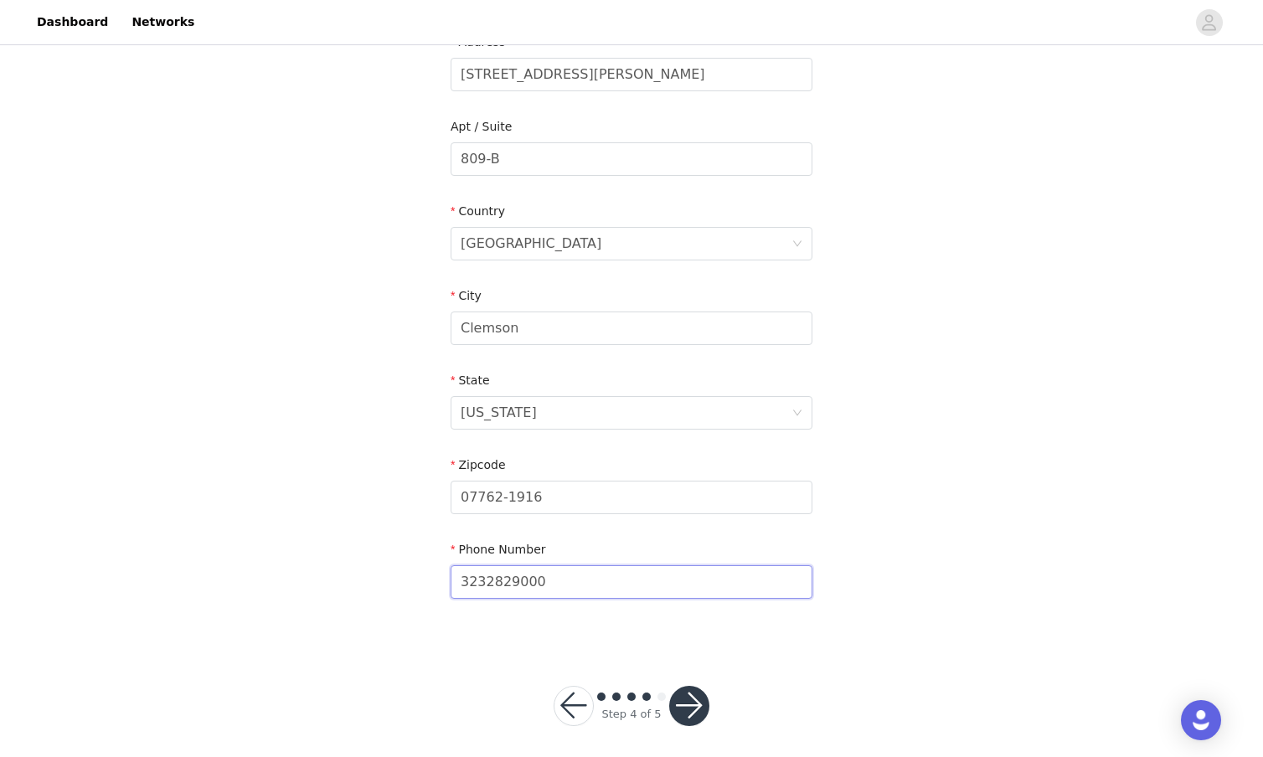
drag, startPoint x: 557, startPoint y: 581, endPoint x: 402, endPoint y: 586, distance: 155.1
click at [401, 587] on div "STEP 4 OF 5 Shipping Information Email [EMAIL_ADDRESS][DOMAIN_NAME] First Name …" at bounding box center [631, 158] width 1263 height 973
type input "9084890884"
click at [255, 576] on div "STEP 4 OF 5 Shipping Information Email [EMAIL_ADDRESS][DOMAIN_NAME] First Name …" at bounding box center [631, 158] width 1263 height 973
click at [558, 498] on input "07762-1916" at bounding box center [632, 498] width 362 height 34
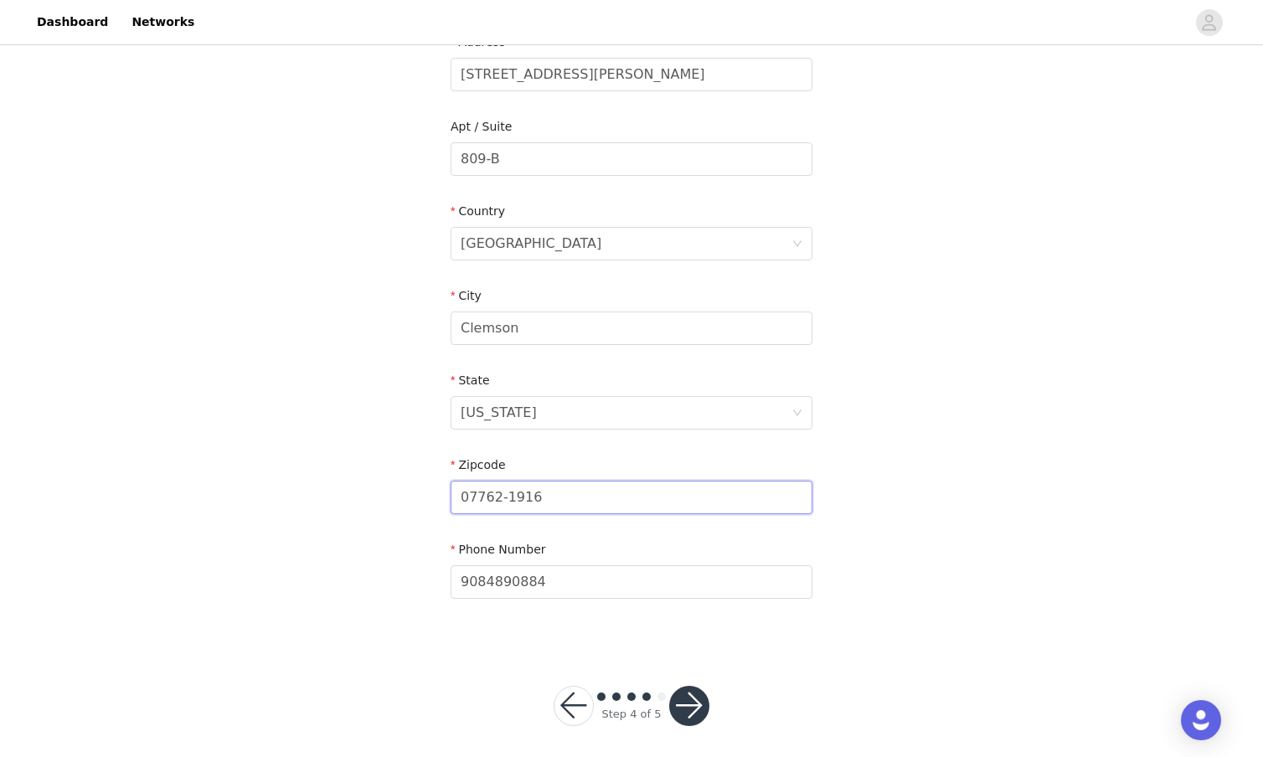
click at [558, 498] on input "07762-1916" at bounding box center [632, 498] width 362 height 34
type input "29631"
click at [375, 488] on div "STEP 4 OF 5 Shipping Information Email [EMAIL_ADDRESS][DOMAIN_NAME] First Name …" at bounding box center [631, 158] width 1263 height 973
click at [684, 702] on button "button" at bounding box center [689, 706] width 40 height 40
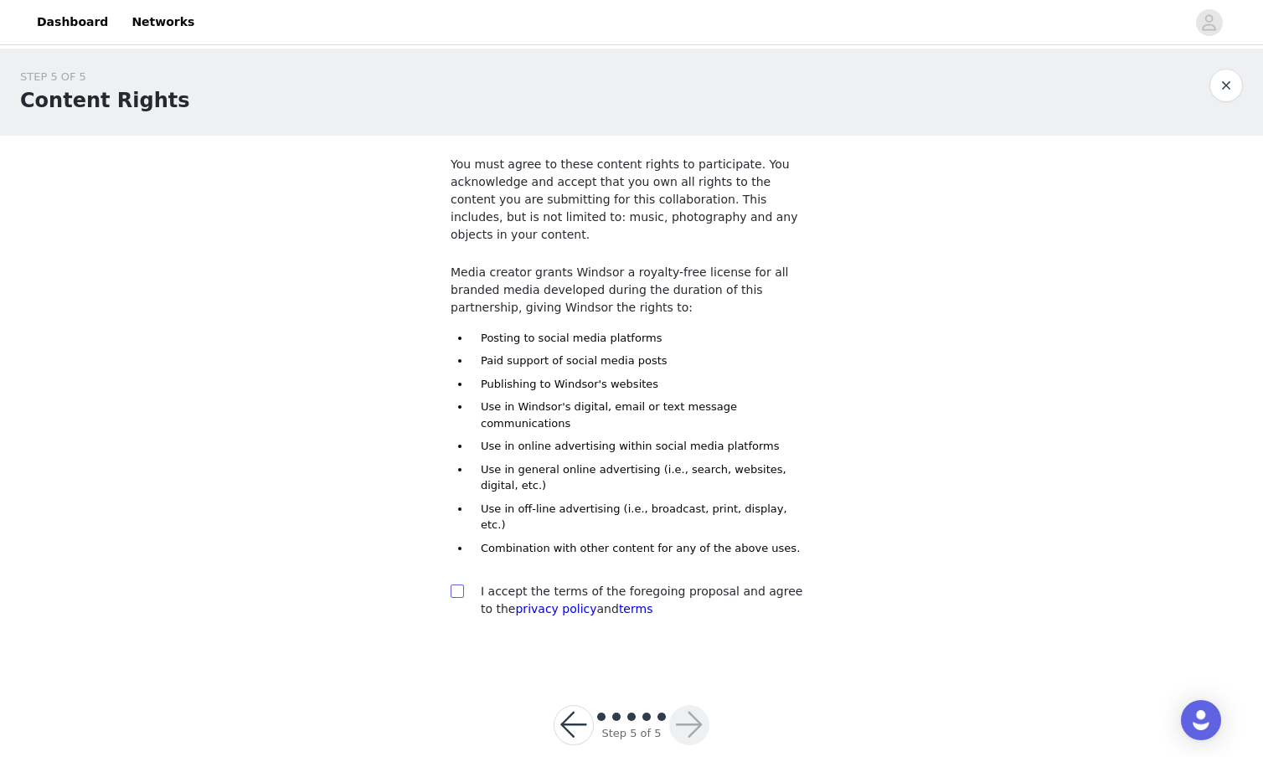
click at [462, 585] on span at bounding box center [457, 591] width 13 height 13
click at [462, 585] on input "checkbox" at bounding box center [457, 591] width 12 height 12
checkbox input "true"
click at [692, 705] on button "button" at bounding box center [689, 725] width 40 height 40
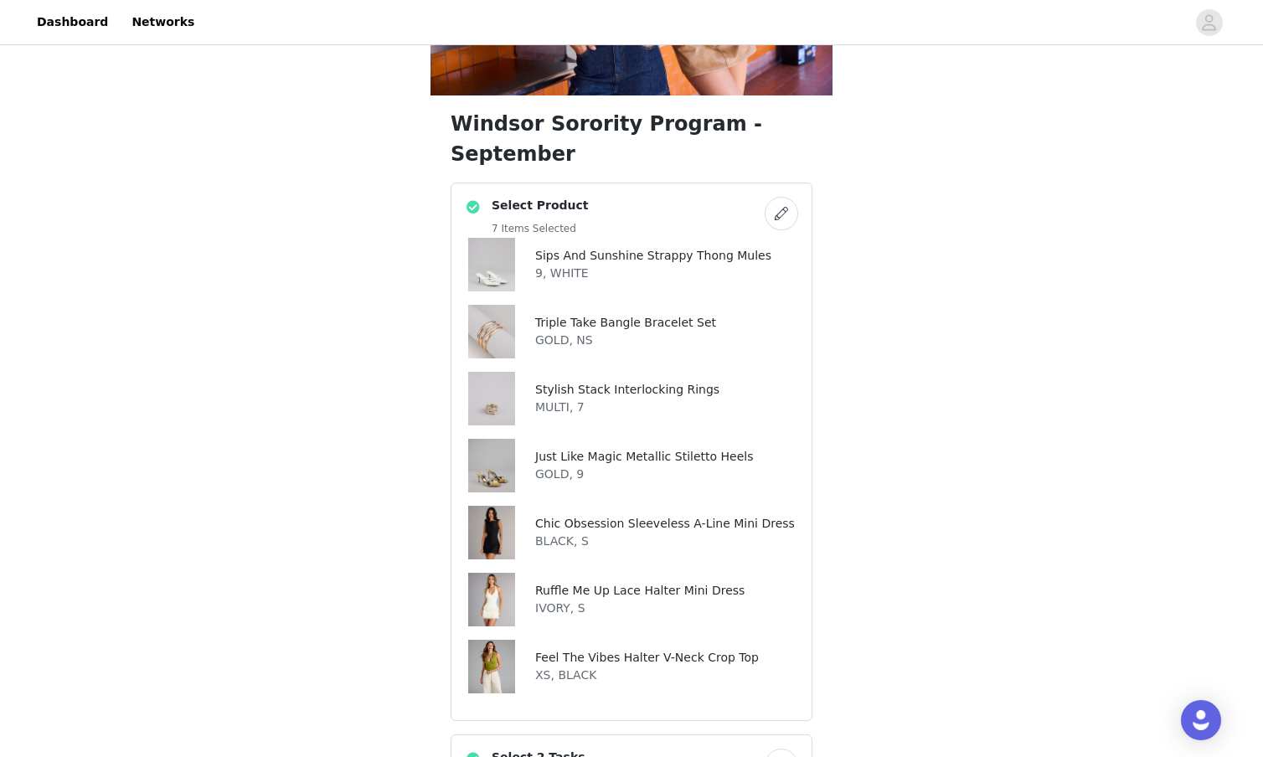
scroll to position [225, 0]
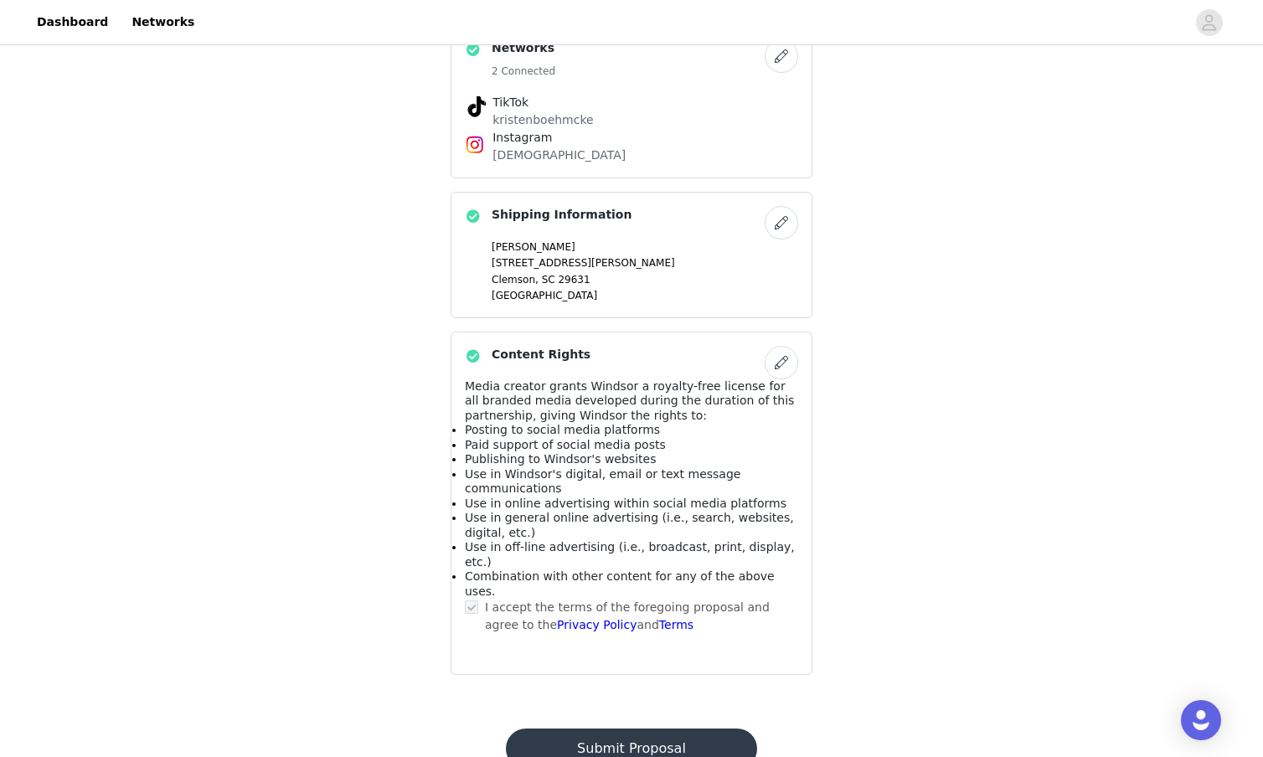
click at [674, 729] on button "Submit Proposal" at bounding box center [631, 749] width 250 height 40
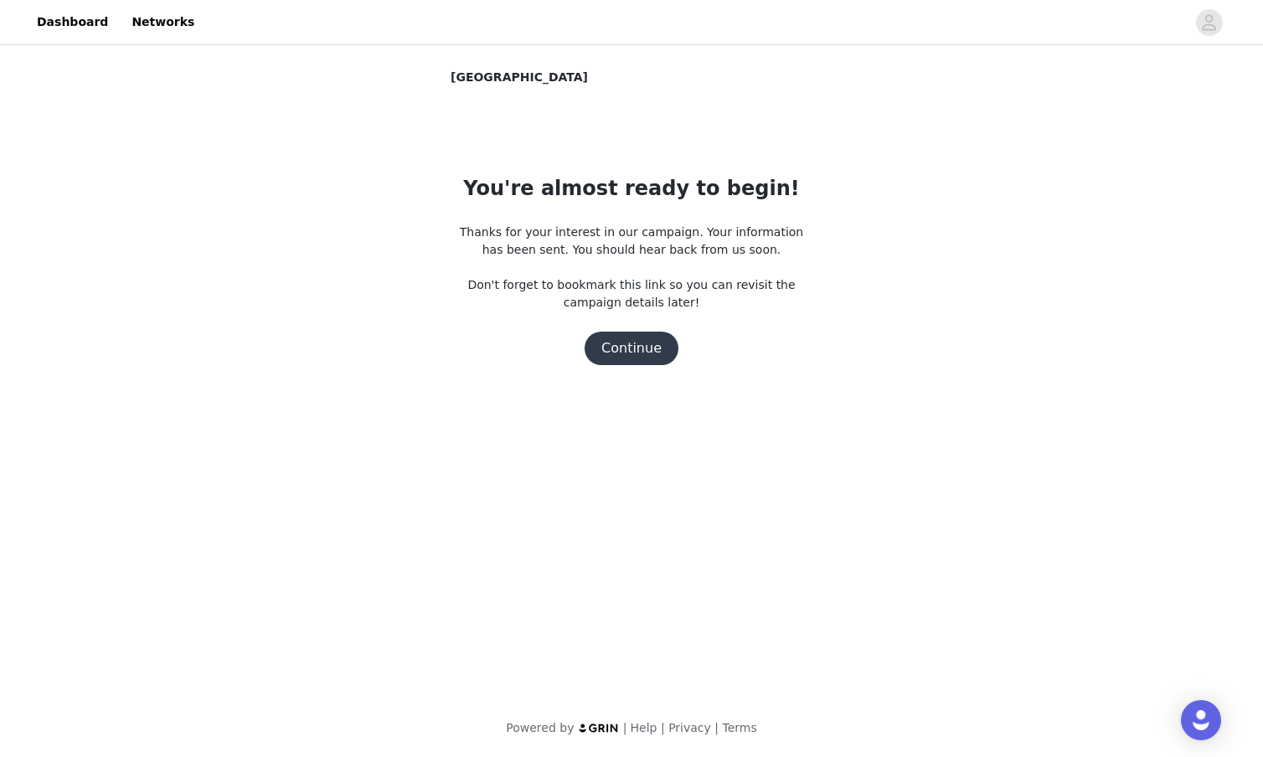
scroll to position [0, 0]
click at [615, 338] on button "Continue" at bounding box center [632, 349] width 94 height 34
